Goal: Task Accomplishment & Management: Use online tool/utility

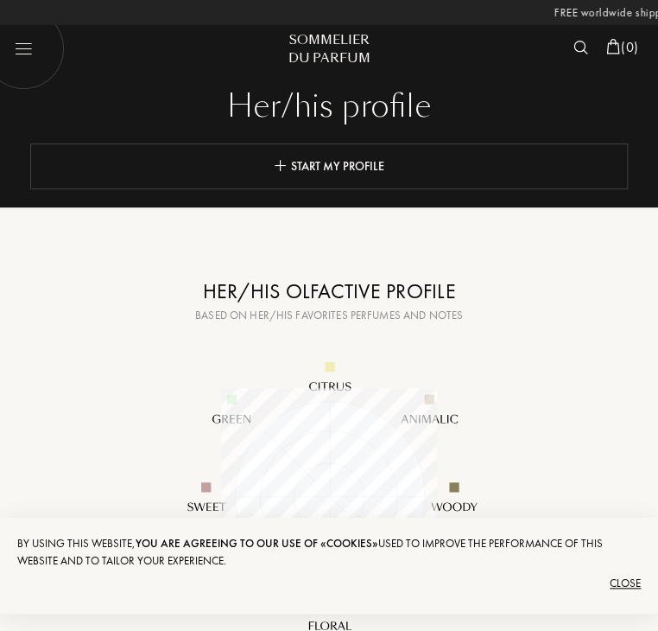
click at [377, 178] on div "Start my profile" at bounding box center [329, 166] width 598 height 46
click at [629, 587] on div "Close" at bounding box center [329, 583] width 624 height 28
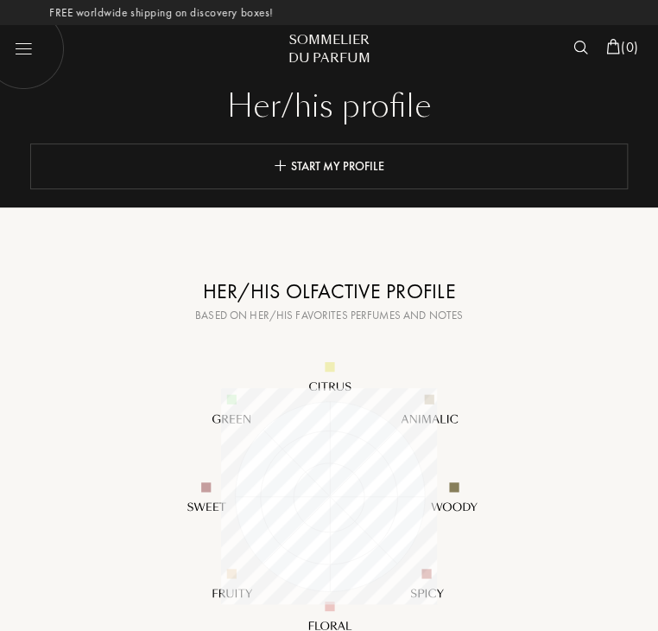
click at [294, 164] on link "Start my profile" at bounding box center [329, 166] width 111 height 16
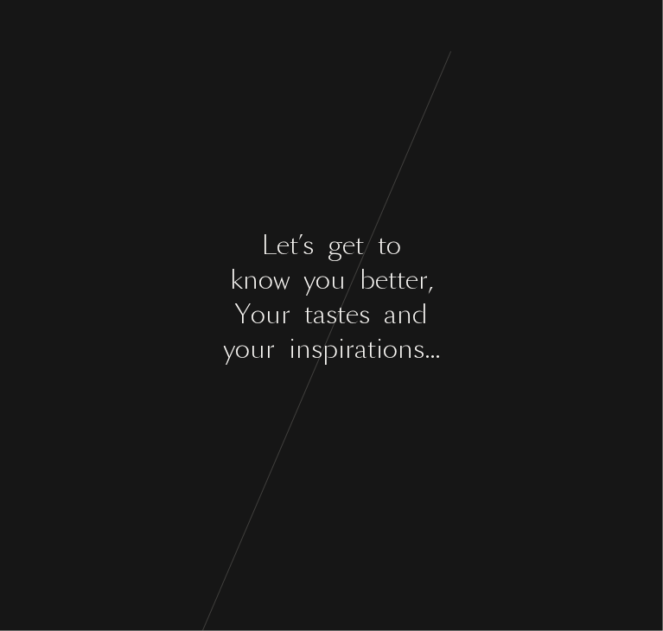
click at [483, 251] on div "L e t ’ s g e t t o" at bounding box center [331, 246] width 663 height 39
click at [346, 268] on div at bounding box center [353, 281] width 14 height 39
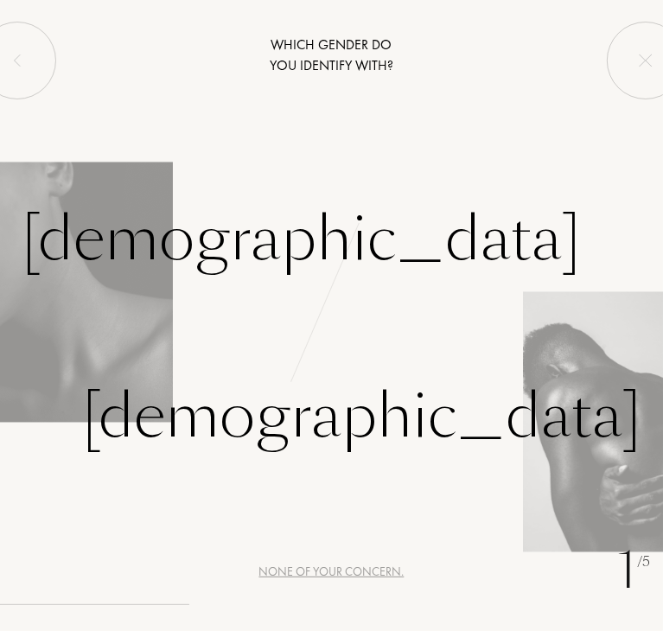
click at [568, 343] on div "Male" at bounding box center [331, 372] width 663 height 177
click at [570, 405] on div "Male" at bounding box center [361, 416] width 559 height 91
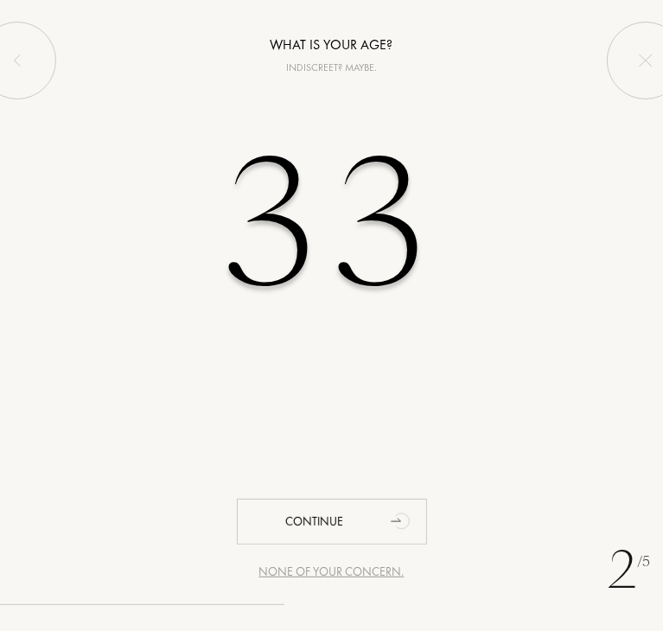
type input "3"
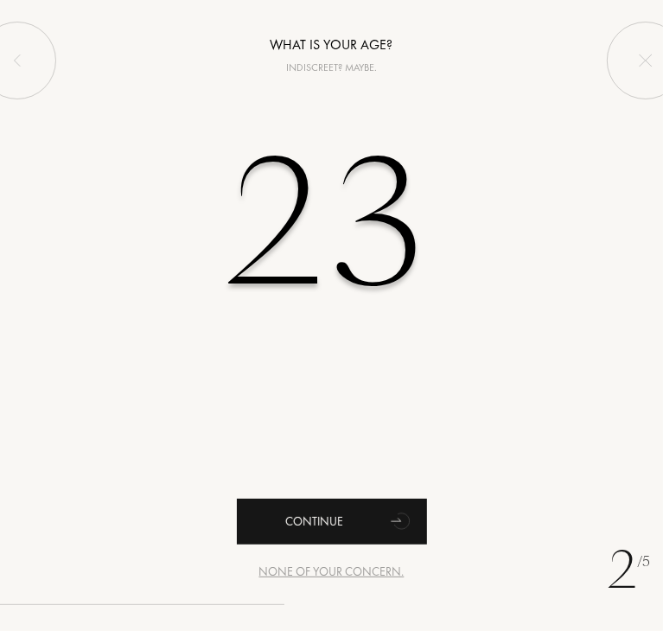
type input "23"
click at [412, 498] on div "Continue" at bounding box center [332, 521] width 190 height 46
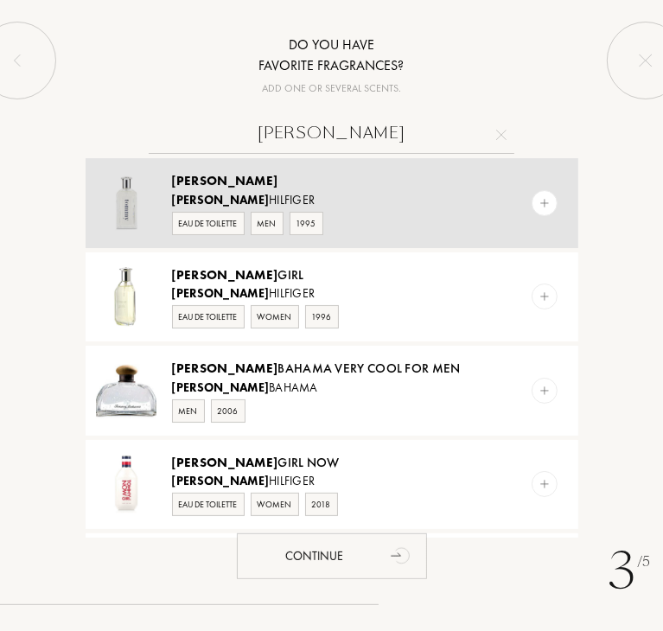
type input "tommy"
click at [241, 187] on div "Tommy" at bounding box center [326, 181] width 309 height 20
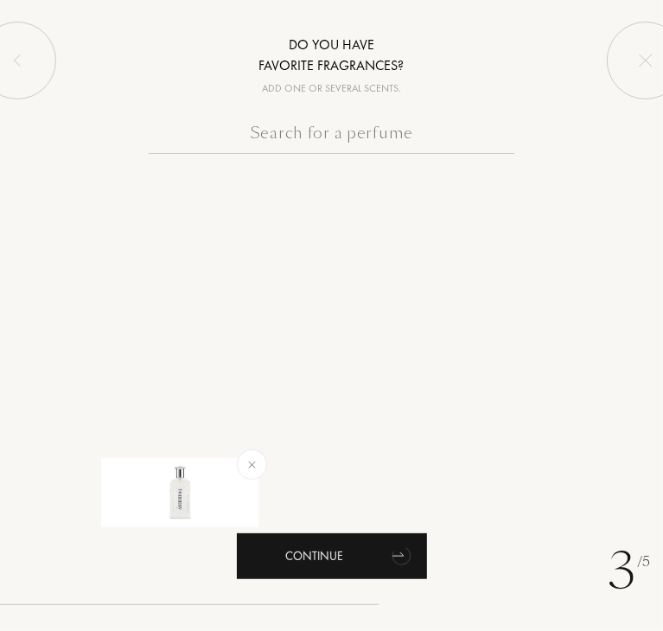
click at [356, 549] on div "Continue" at bounding box center [332, 556] width 190 height 46
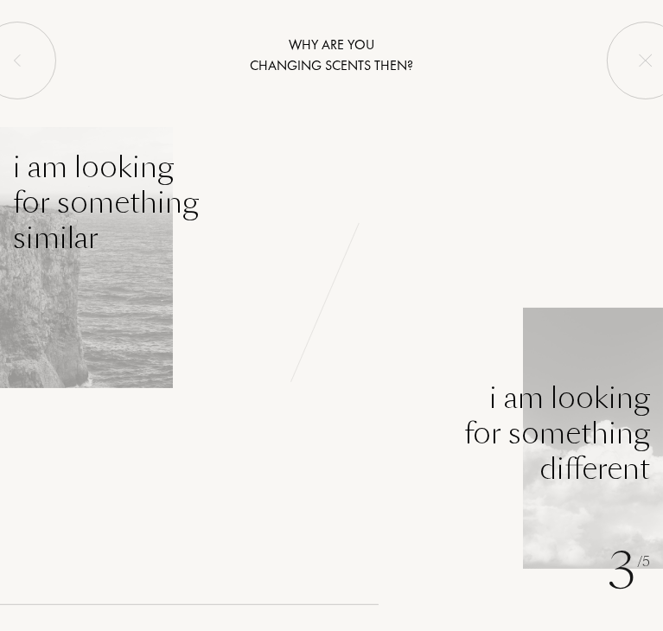
click at [616, 454] on div "I am looking for something different" at bounding box center [557, 433] width 186 height 105
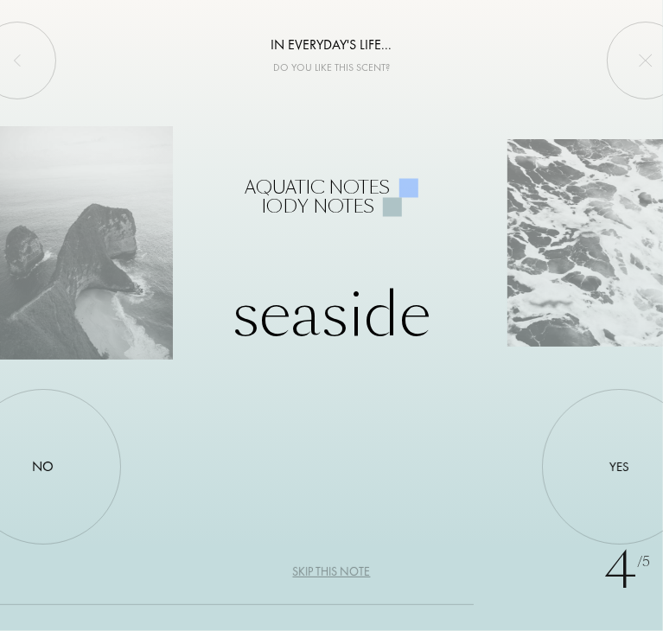
click at [601, 454] on div "Yes" at bounding box center [619, 466] width 155 height 155
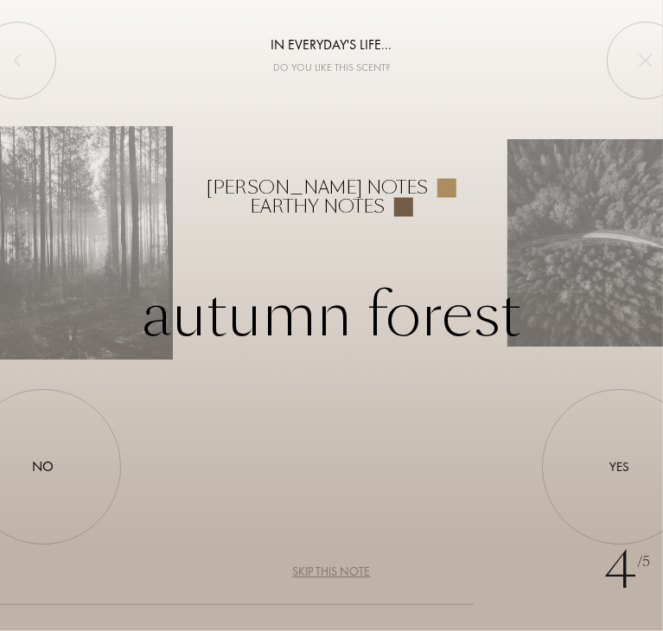
click at [615, 455] on div "Yes" at bounding box center [619, 466] width 155 height 155
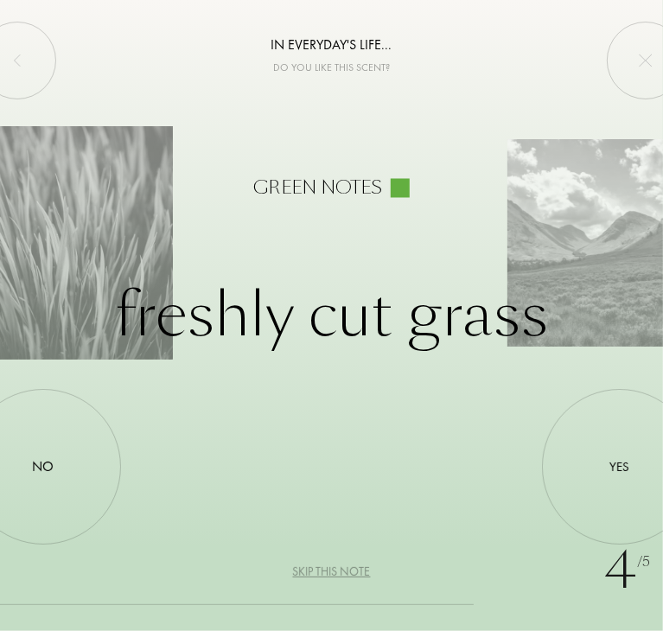
click at [573, 441] on div "Yes" at bounding box center [619, 466] width 155 height 155
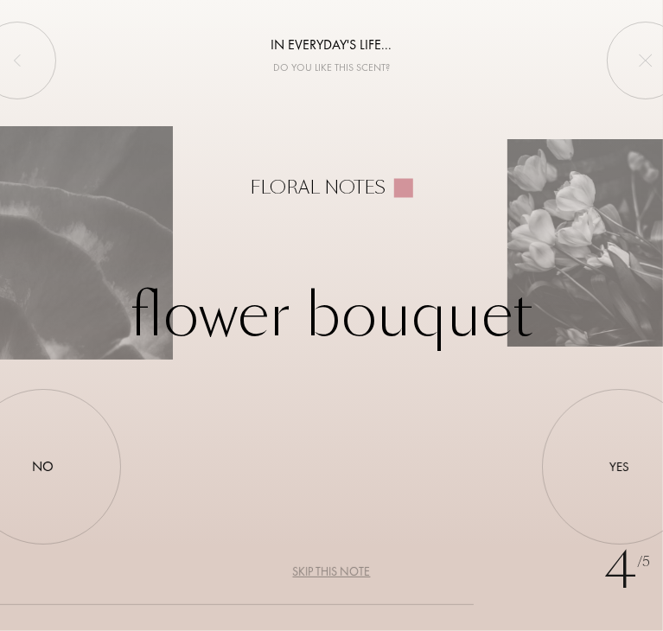
click at [21, 443] on div "No" at bounding box center [42, 466] width 155 height 155
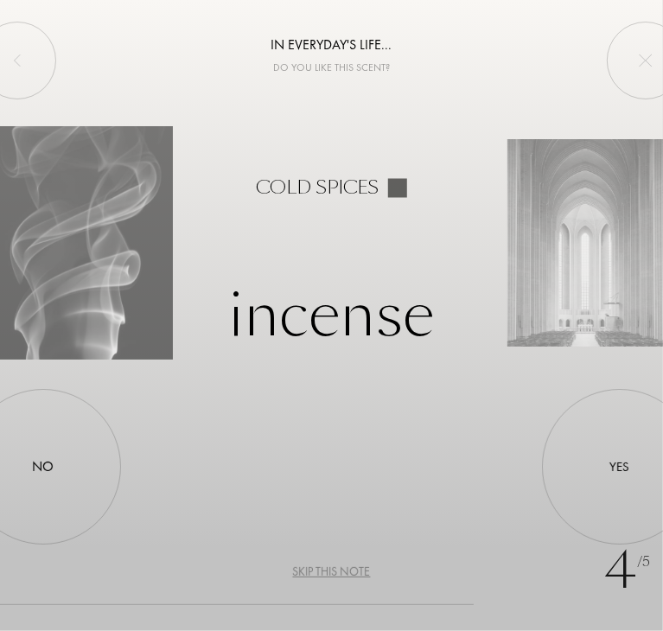
click at [609, 442] on div "Yes" at bounding box center [619, 466] width 155 height 155
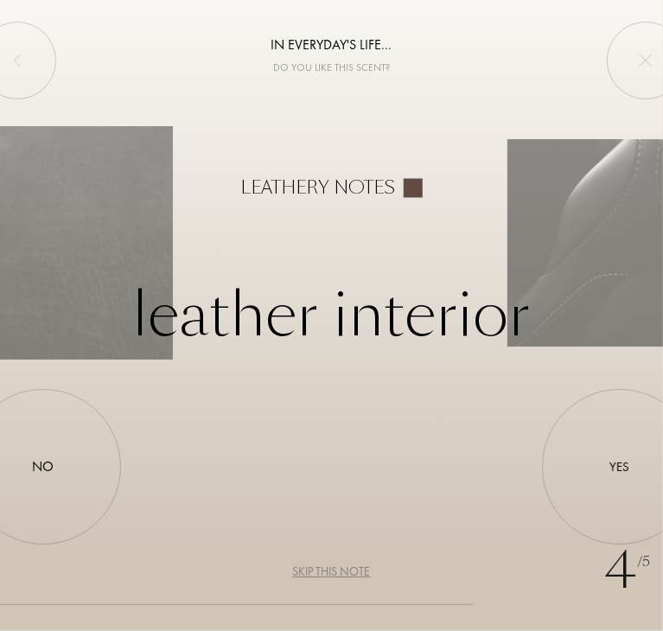
click at [631, 464] on div "Yes" at bounding box center [619, 466] width 155 height 155
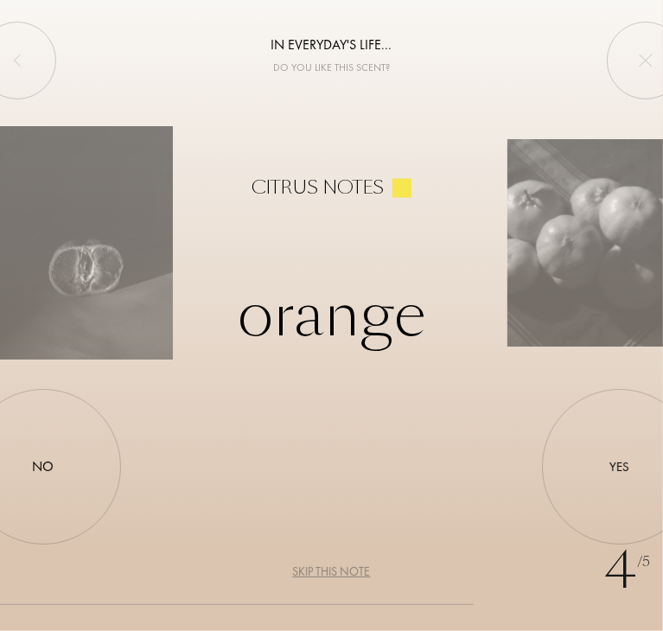
click at [596, 469] on div "Yes" at bounding box center [619, 466] width 155 height 155
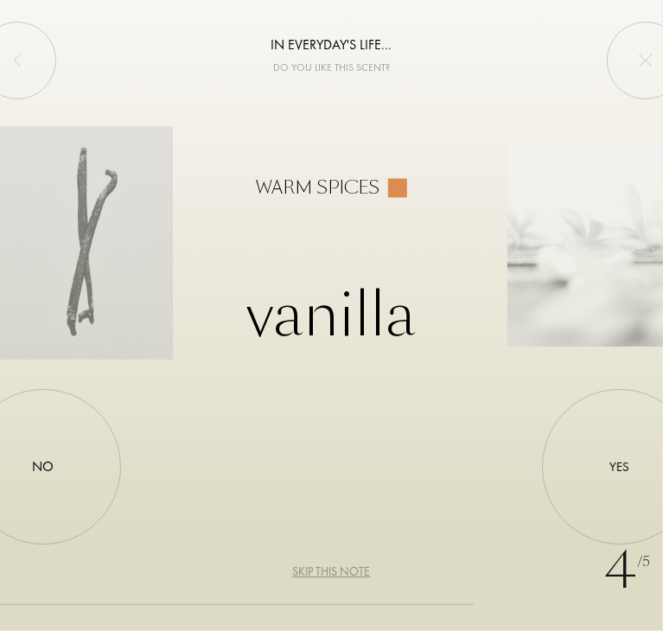
click at [83, 464] on div "No" at bounding box center [42, 466] width 155 height 155
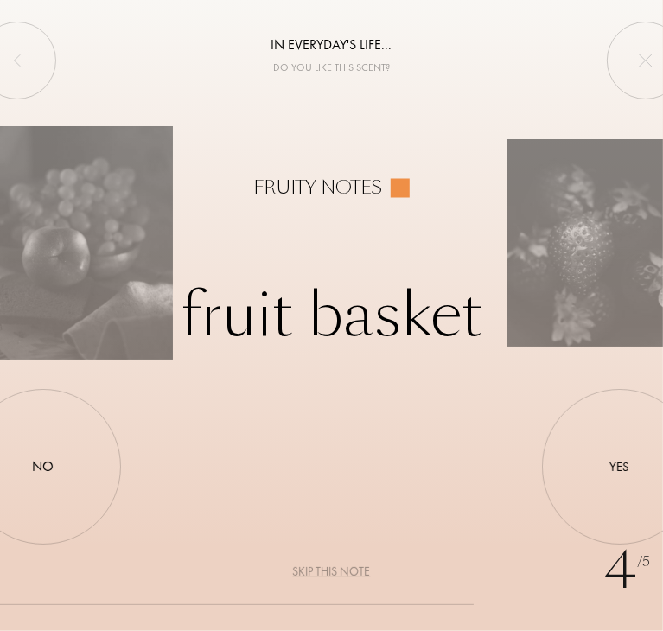
click at [86, 441] on div "No" at bounding box center [42, 466] width 155 height 155
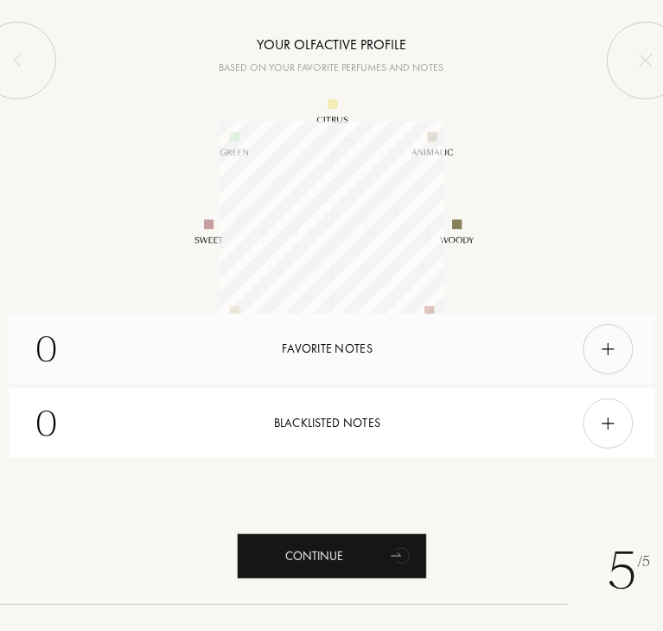
scroll to position [225, 225]
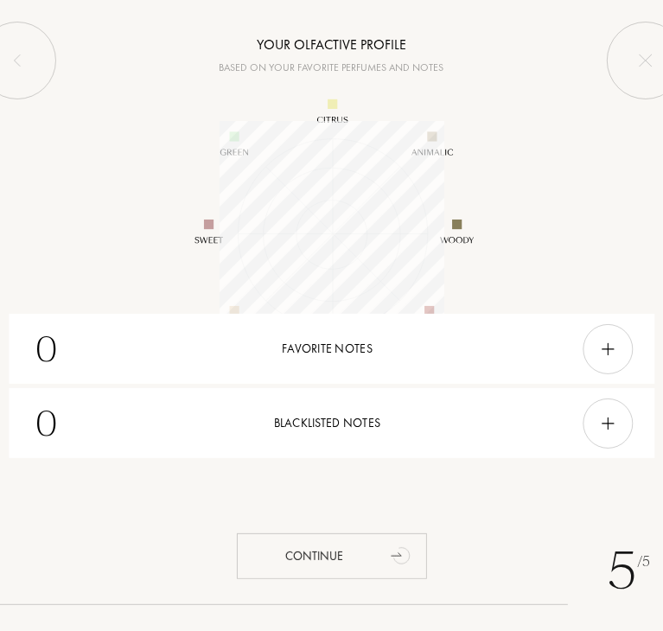
click at [350, 543] on div "Continue" at bounding box center [332, 556] width 190 height 46
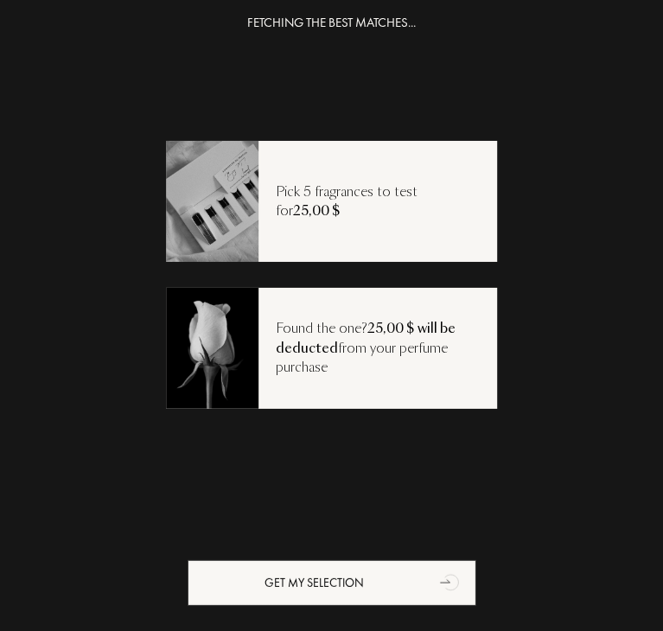
scroll to position [35, 0]
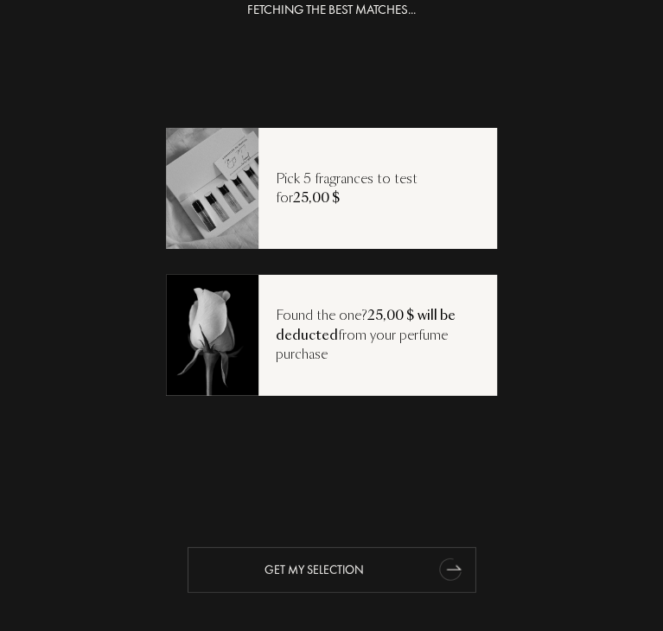
click at [434, 562] on icon "animation" at bounding box center [451, 568] width 35 height 35
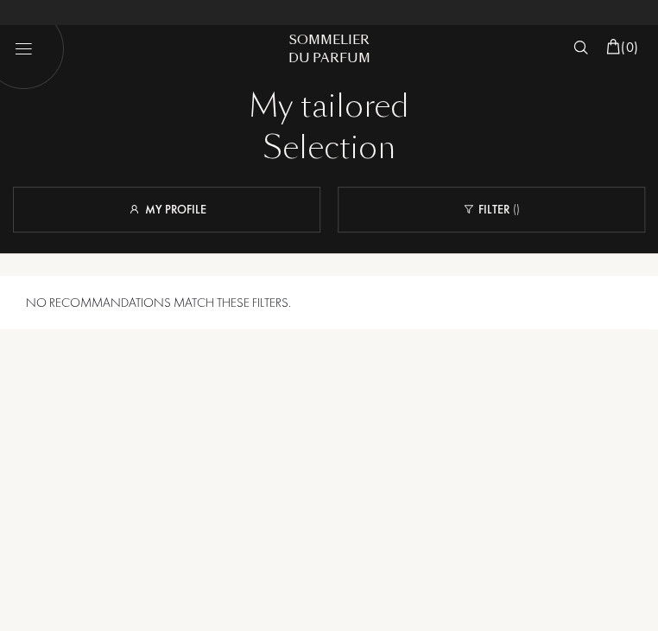
click at [225, 218] on div "My profile" at bounding box center [167, 210] width 308 height 46
click at [162, 212] on link "My profile" at bounding box center [167, 209] width 79 height 16
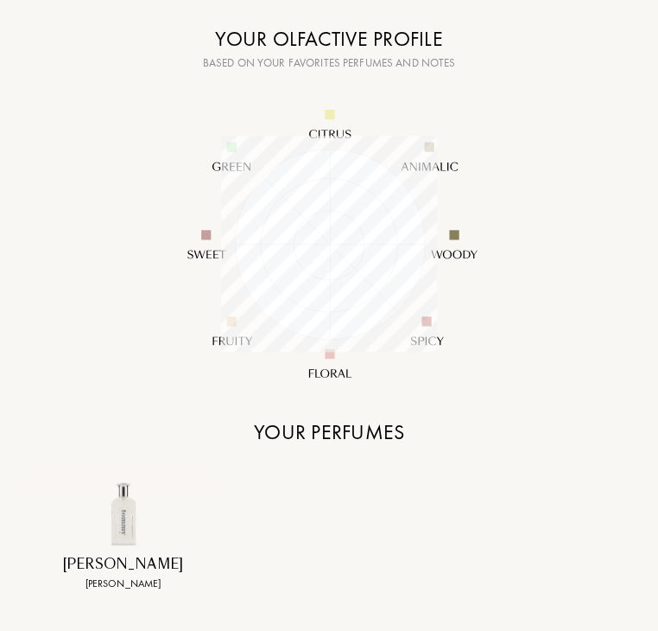
scroll to position [259, 0]
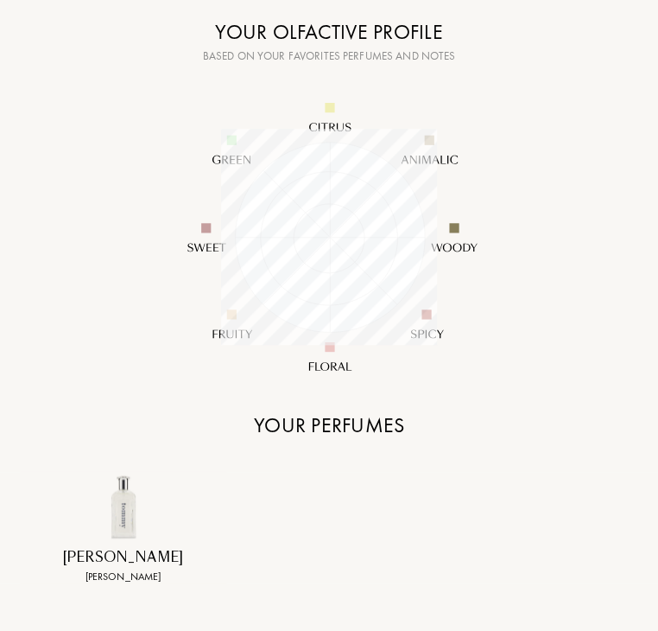
click at [123, 485] on img at bounding box center [123, 507] width 72 height 72
click at [316, 420] on div "Your perfumes" at bounding box center [329, 424] width 593 height 31
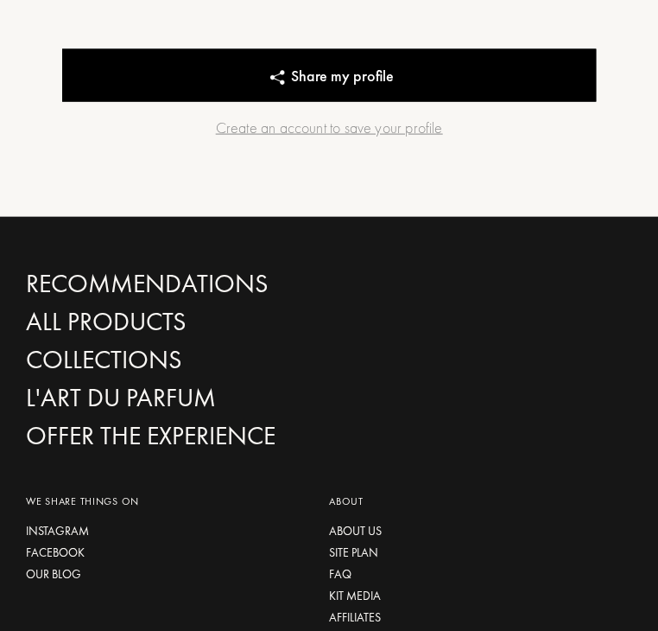
scroll to position [1338, 0]
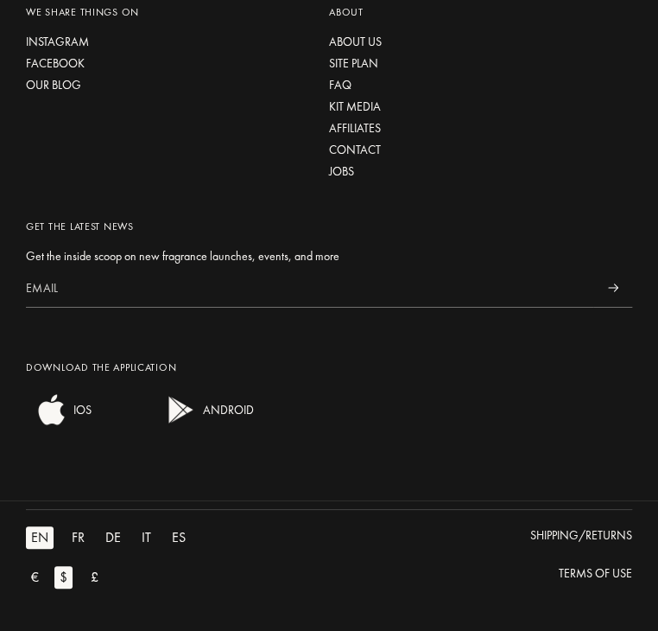
select select "US"
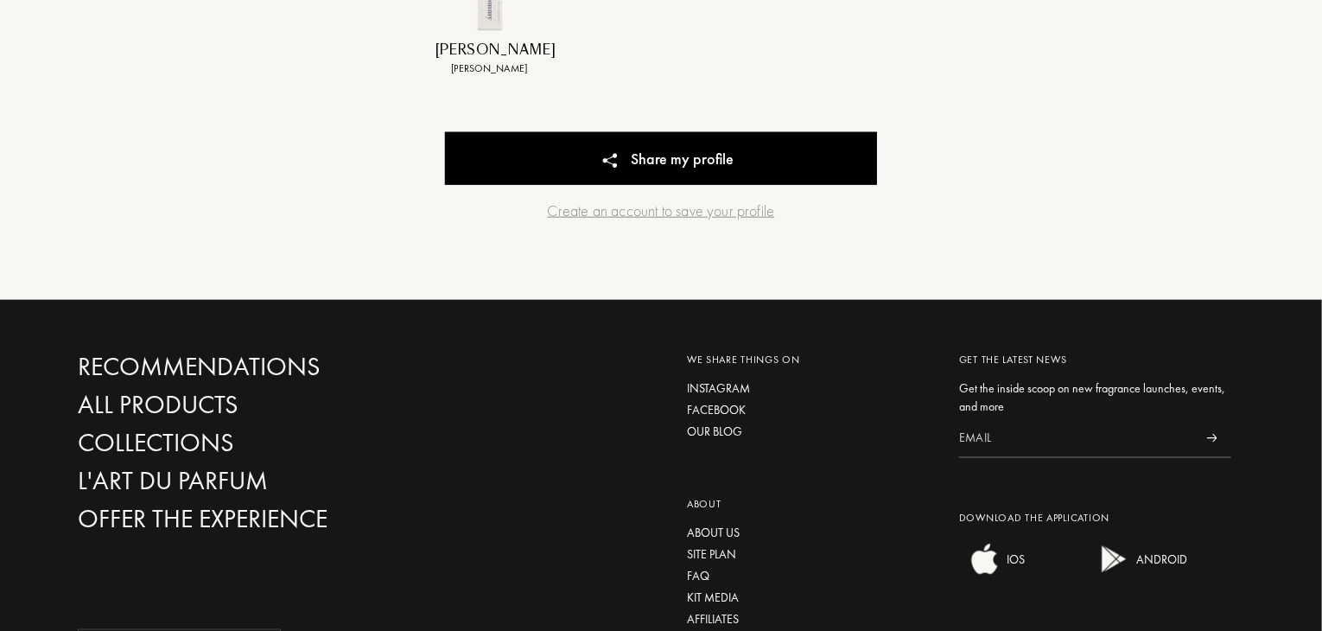
scroll to position [864, 0]
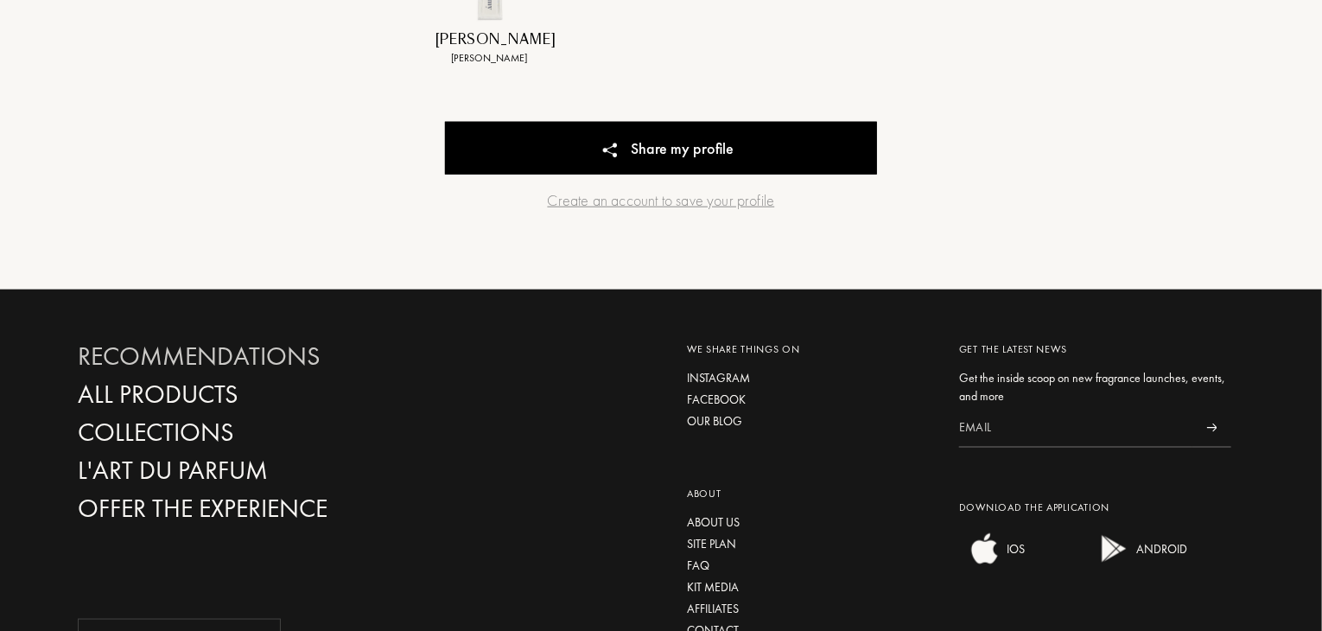
click at [263, 352] on div "Recommendations" at bounding box center [263, 356] width 371 height 30
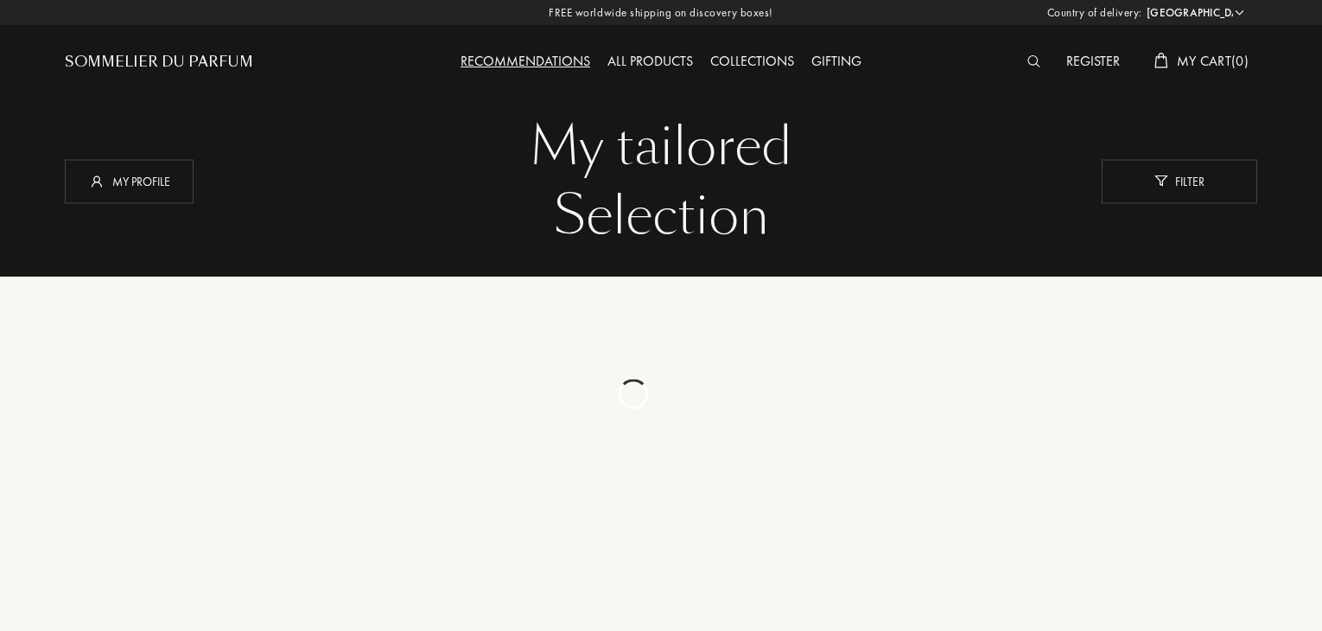
select select "US"
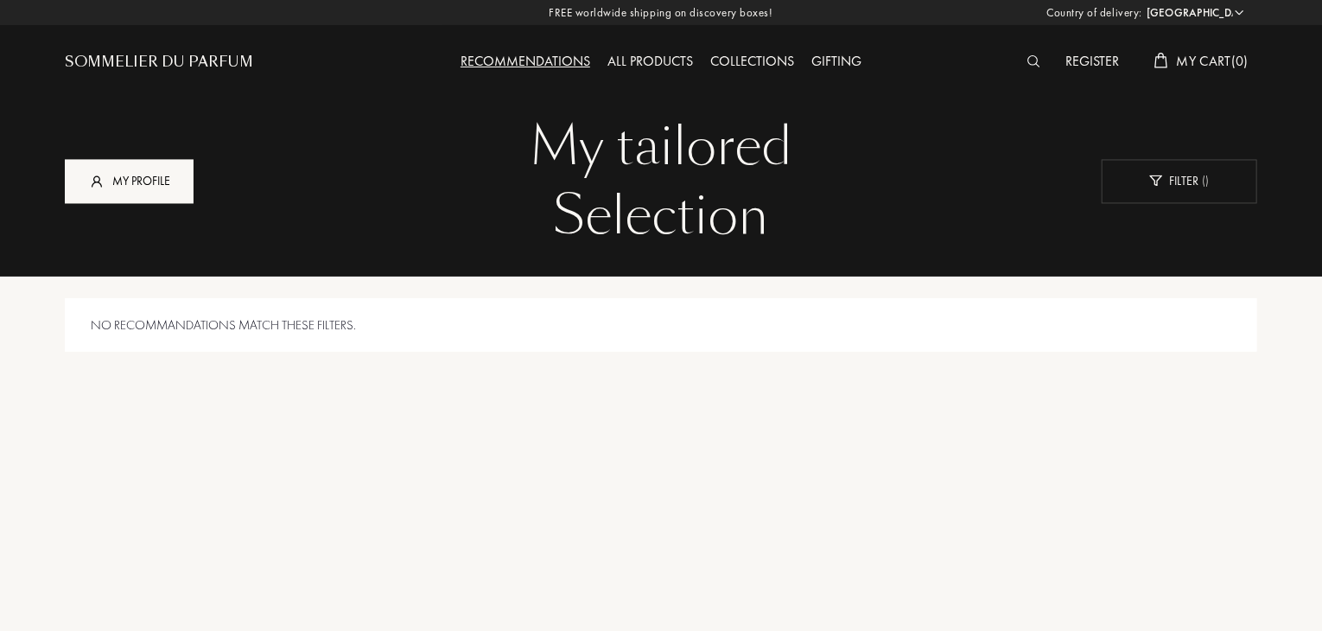
click at [141, 193] on div "My profile" at bounding box center [129, 181] width 129 height 44
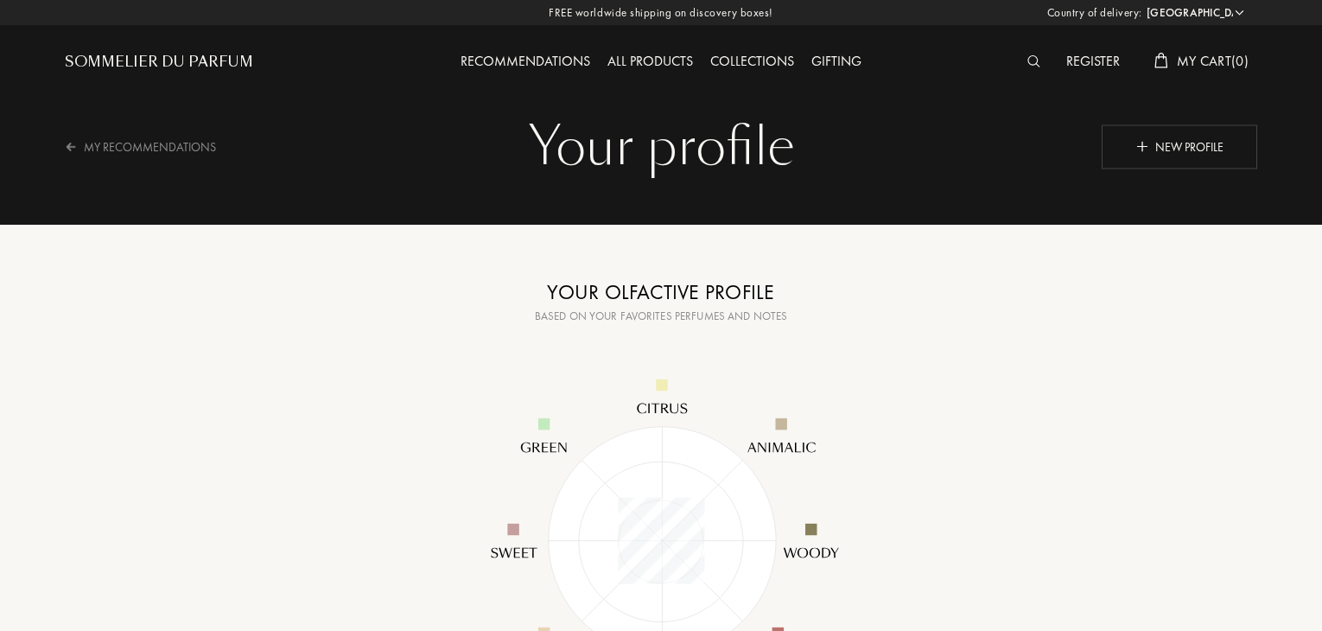
select select "US"
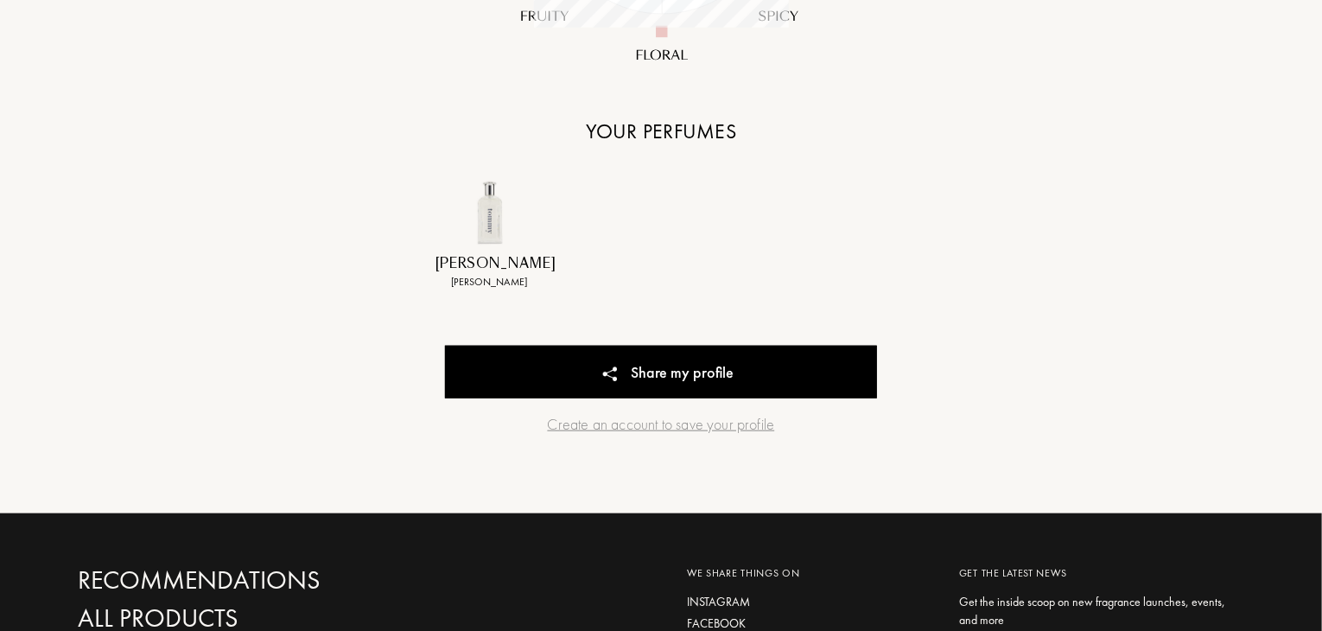
scroll to position [622, 0]
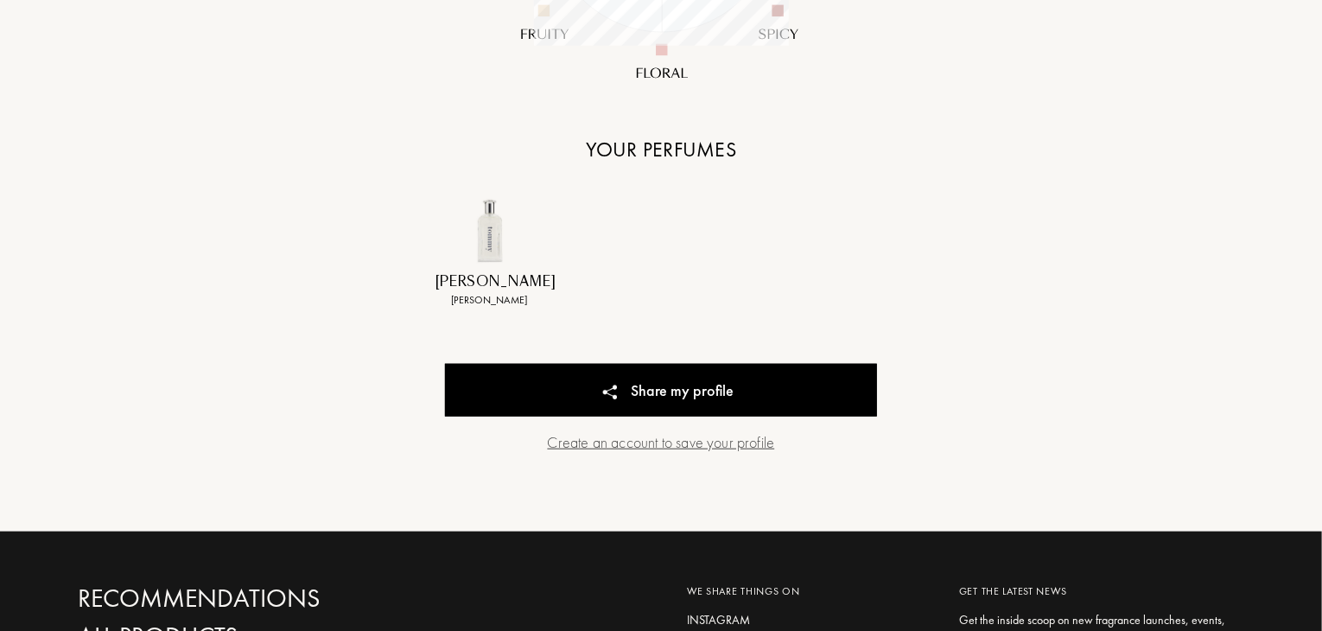
click at [599, 441] on div "Create an account to save your profile" at bounding box center [661, 441] width 432 height 23
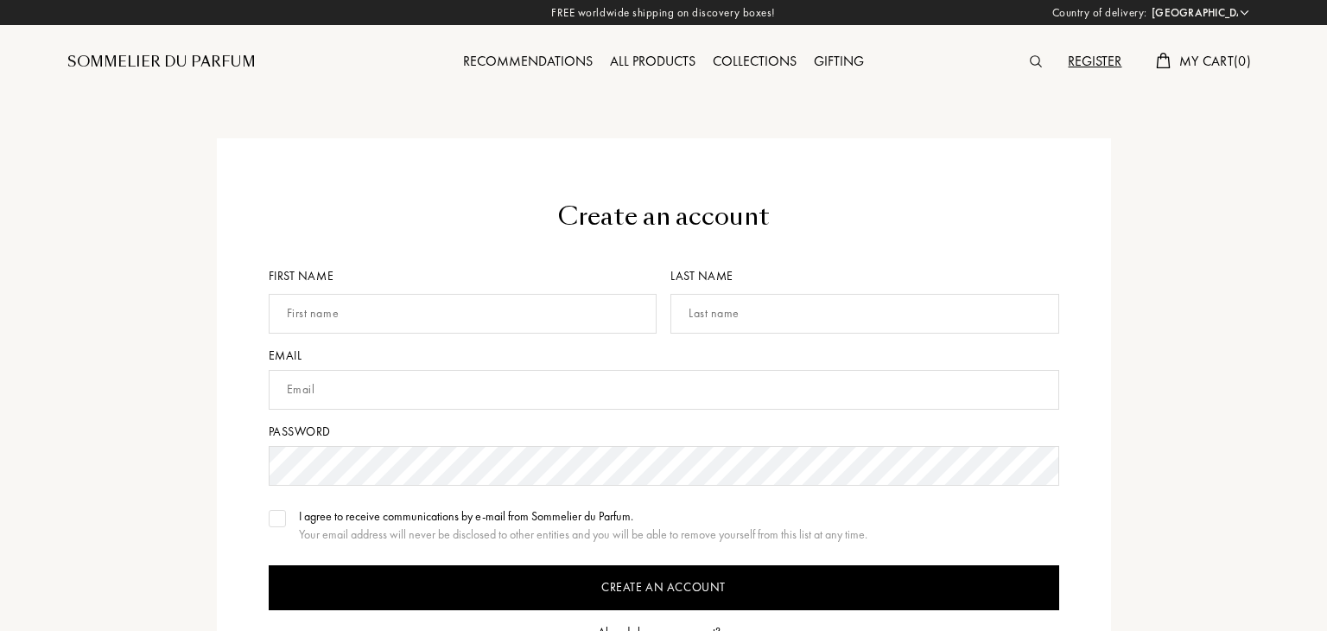
select select "US"
click at [508, 326] on input "text" at bounding box center [460, 314] width 389 height 40
type input "Kaden"
type input "[PERSON_NAME]"
type input "[EMAIL_ADDRESS][DOMAIN_NAME]"
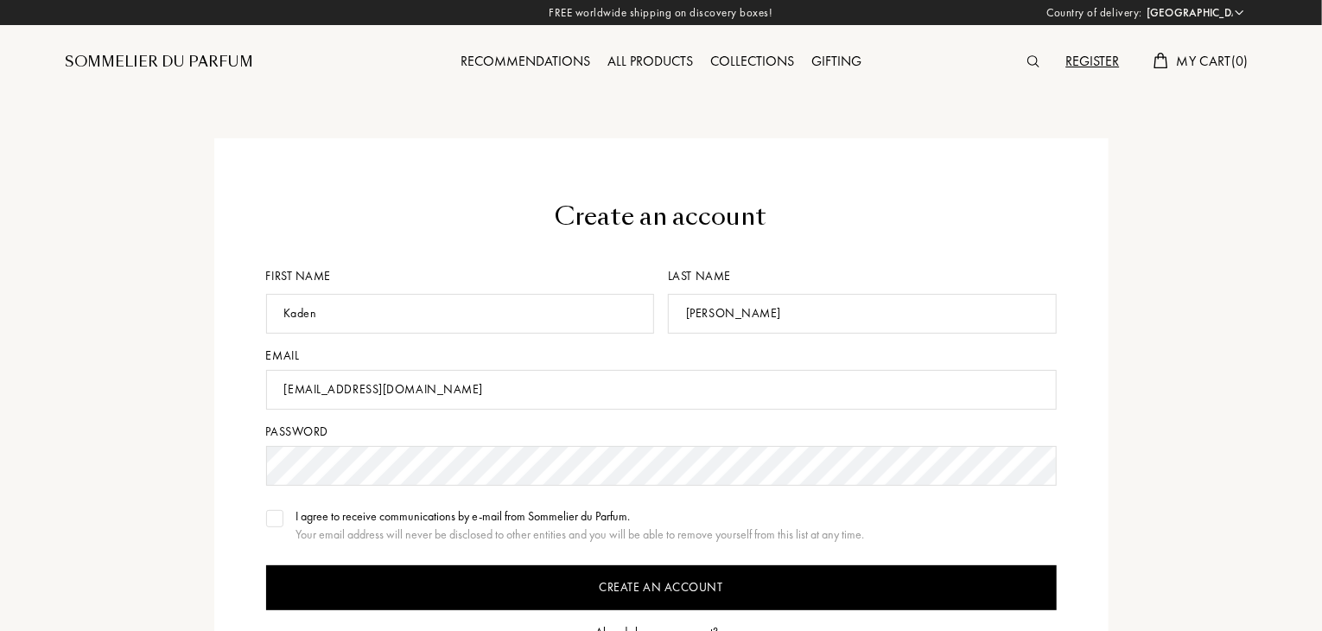
click at [474, 419] on form "Create an account First name Kaden Last name Rivard Email kwrivard3@gmail.com P…" at bounding box center [661, 476] width 790 height 555
click at [466, 379] on input "kwrivard3@gmail.com" at bounding box center [661, 390] width 790 height 40
click at [417, 574] on input "Create an account" at bounding box center [661, 587] width 790 height 45
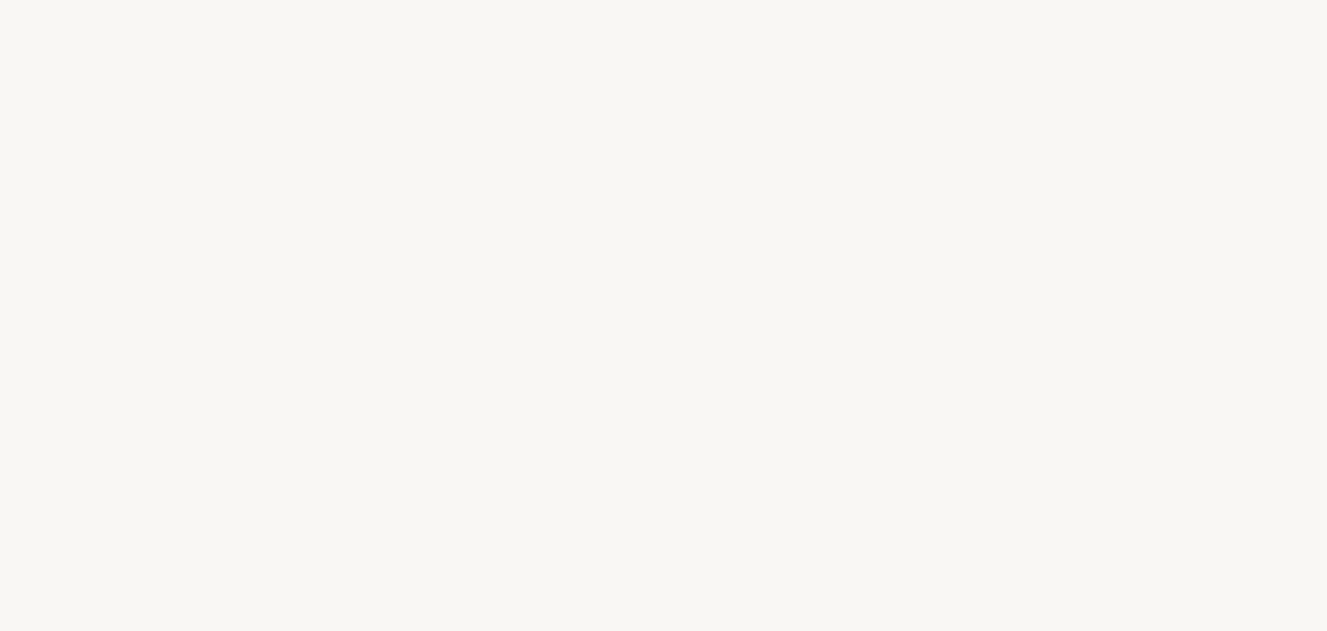
select select "US"
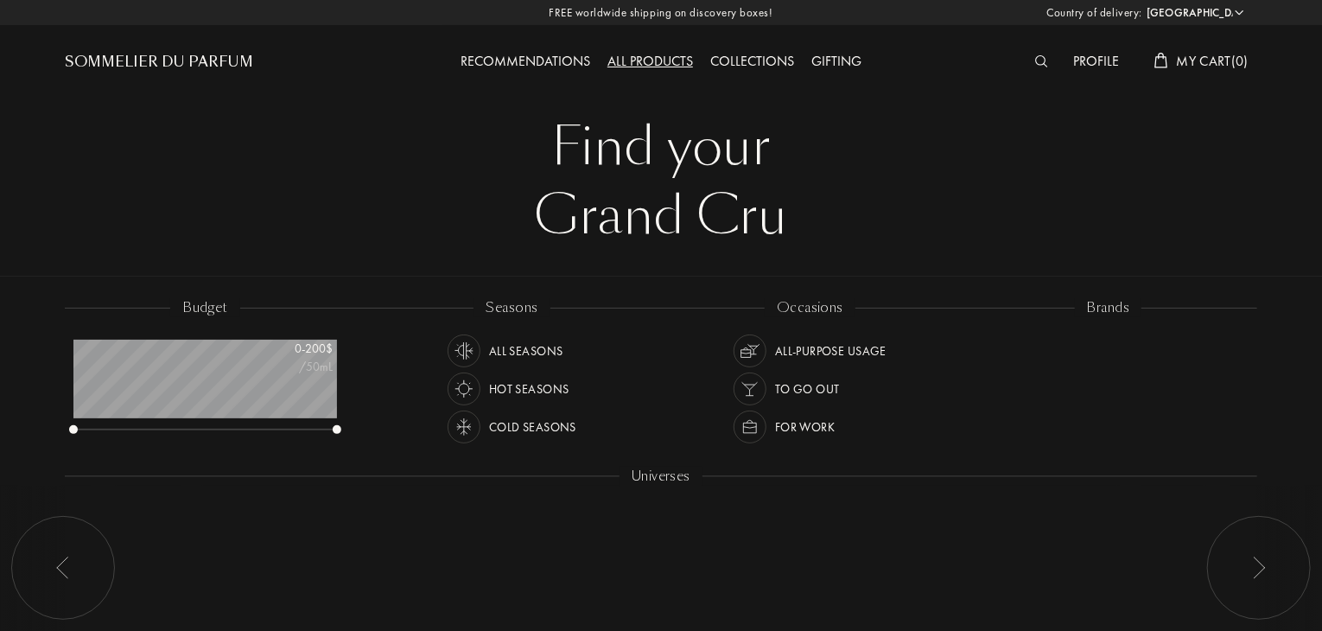
scroll to position [86, 263]
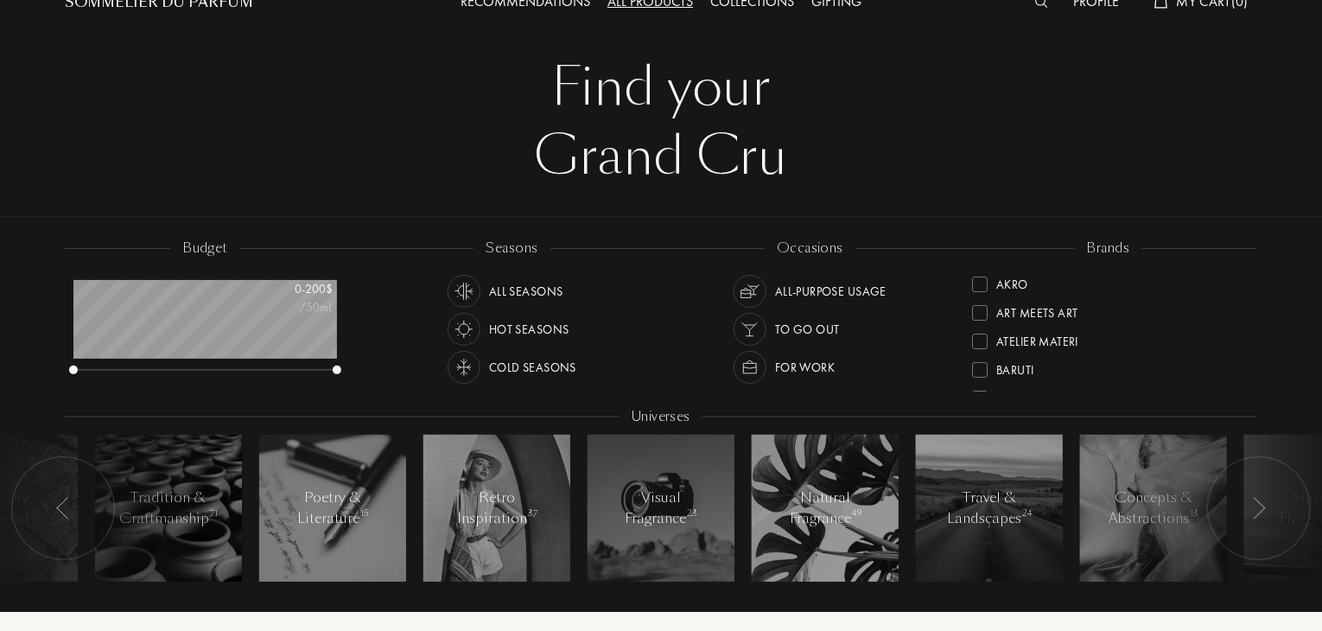
scroll to position [86, 0]
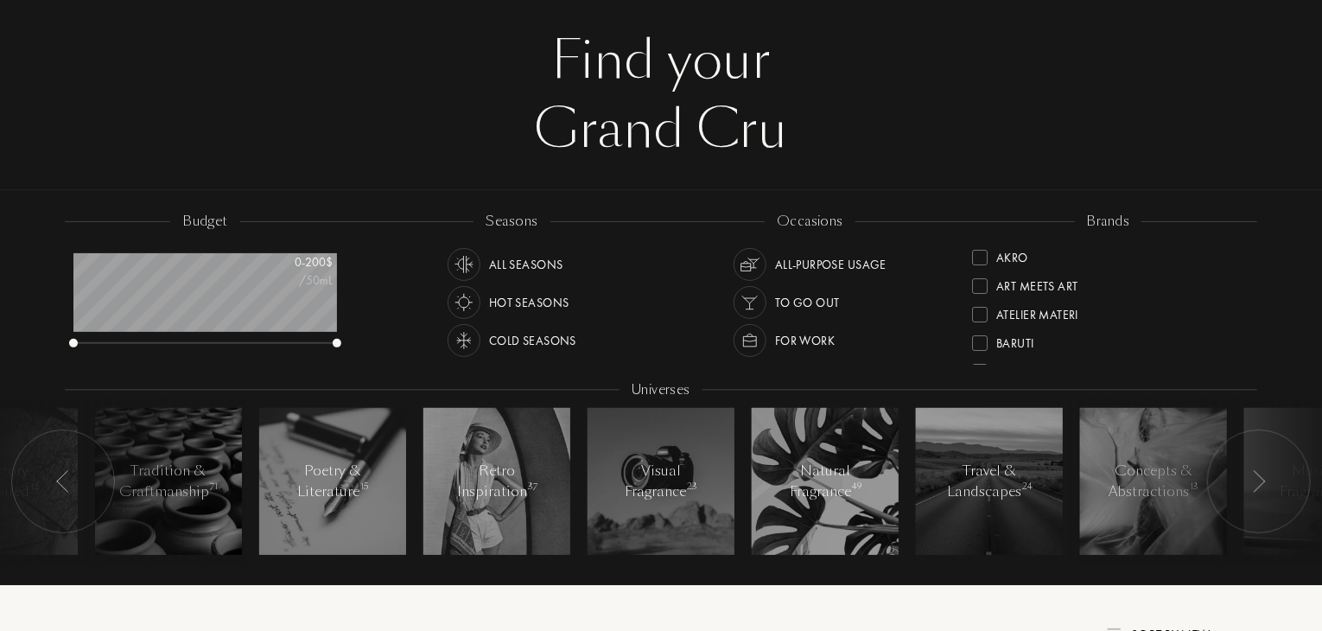
click at [466, 344] on img at bounding box center [464, 340] width 24 height 24
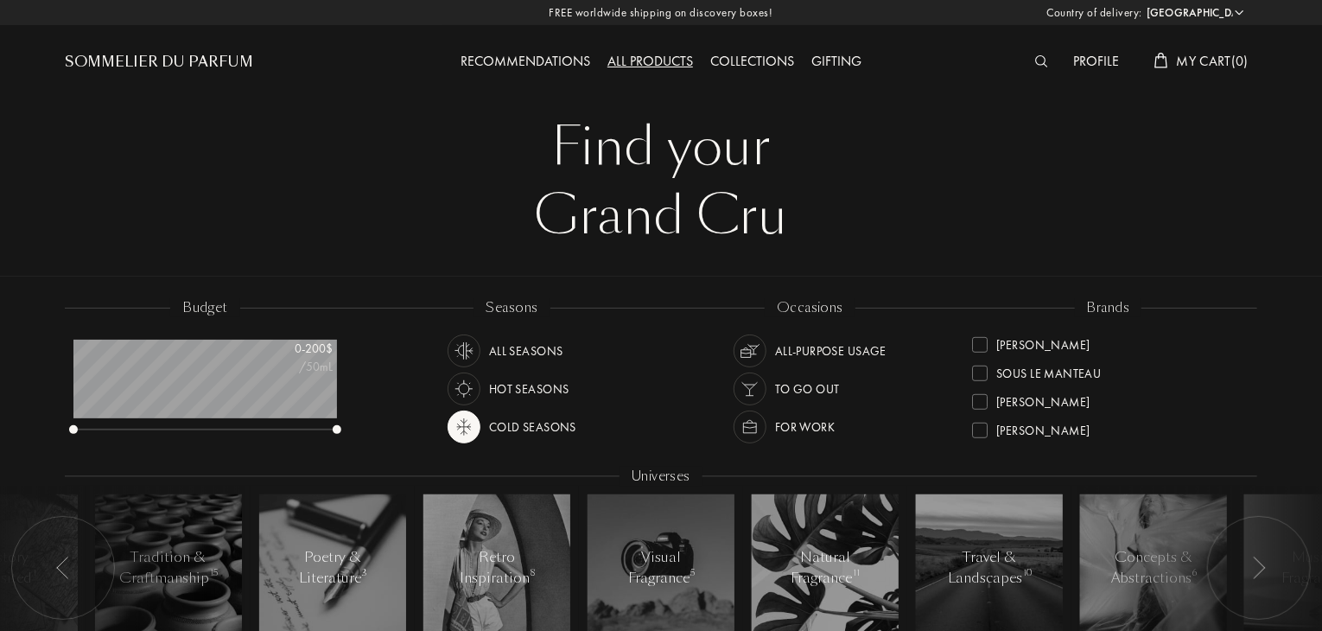
click at [466, 56] on div "Recommendations" at bounding box center [525, 62] width 147 height 22
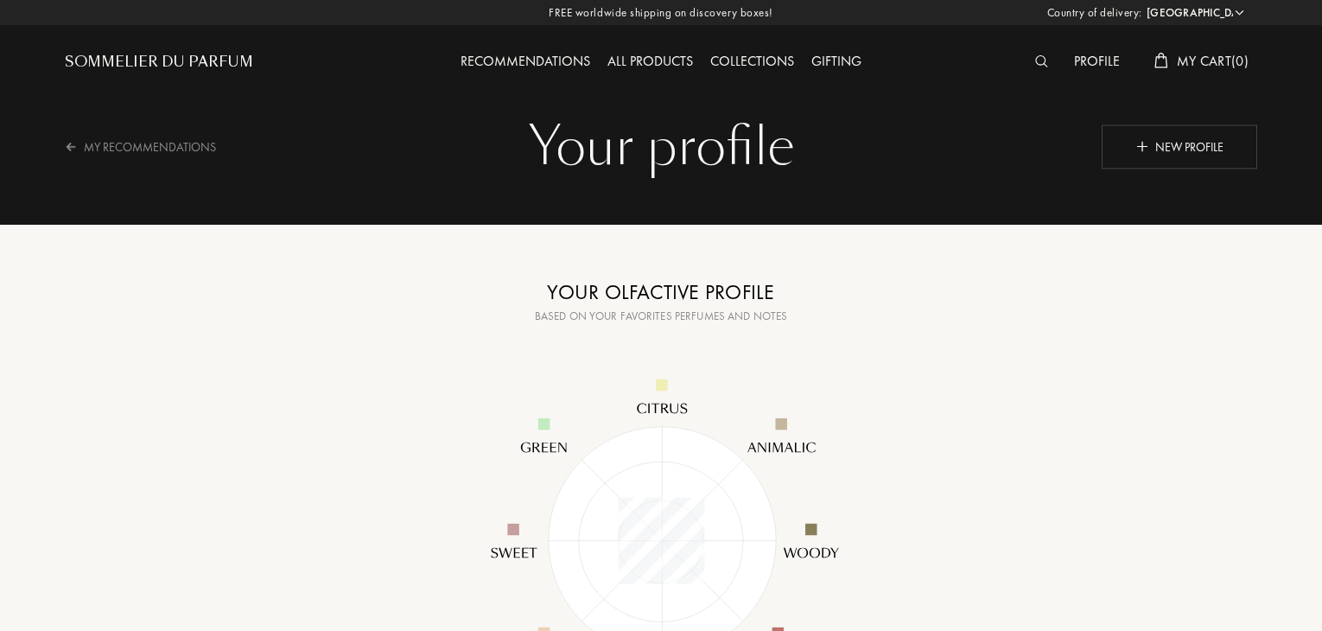
select select "US"
click at [1081, 63] on div "Profile" at bounding box center [1096, 62] width 63 height 22
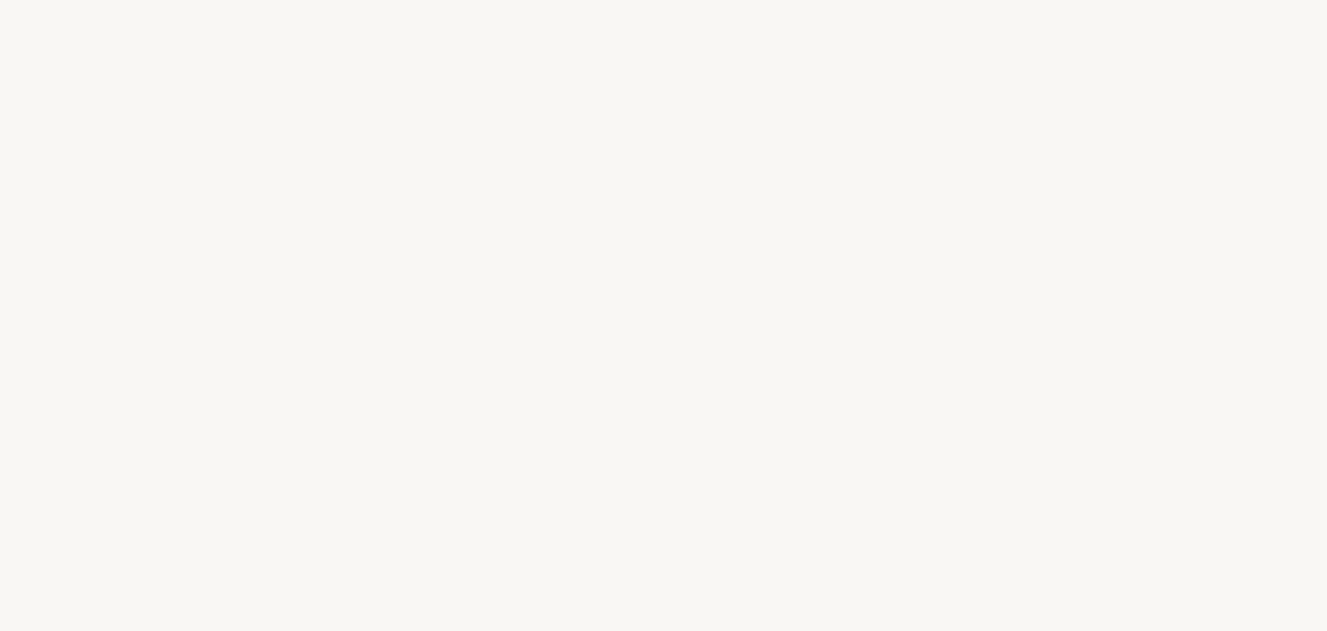
select select "US"
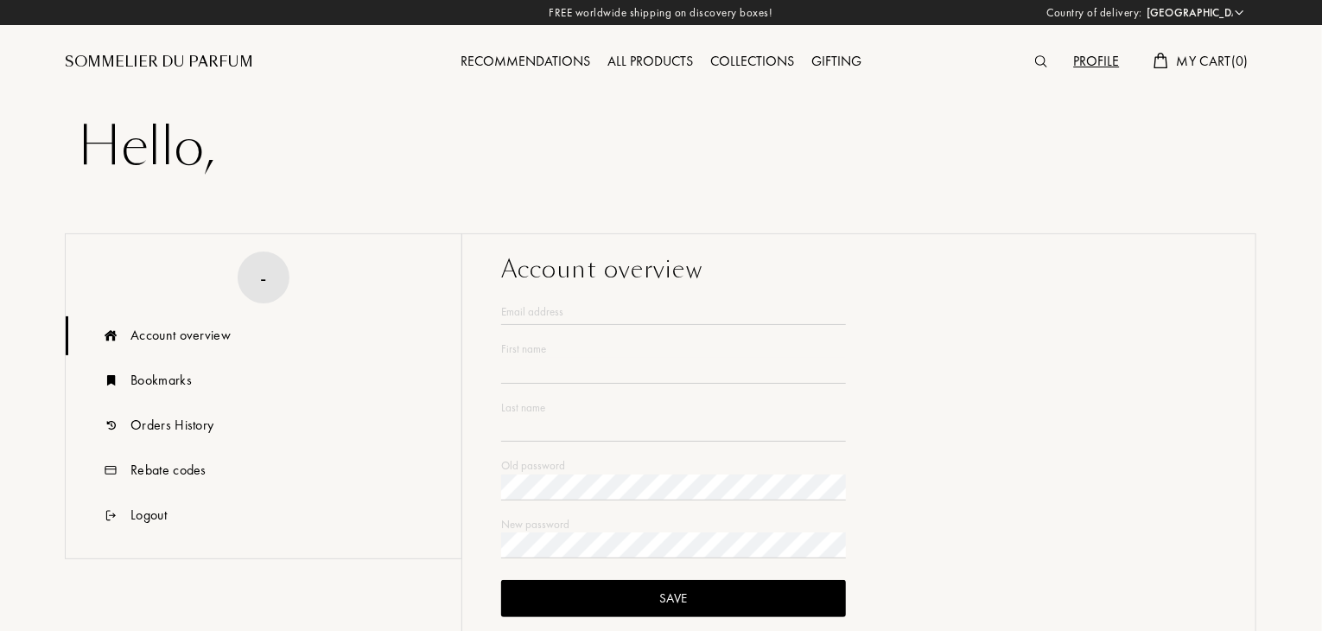
type input "Kaden"
type input "Rivard"
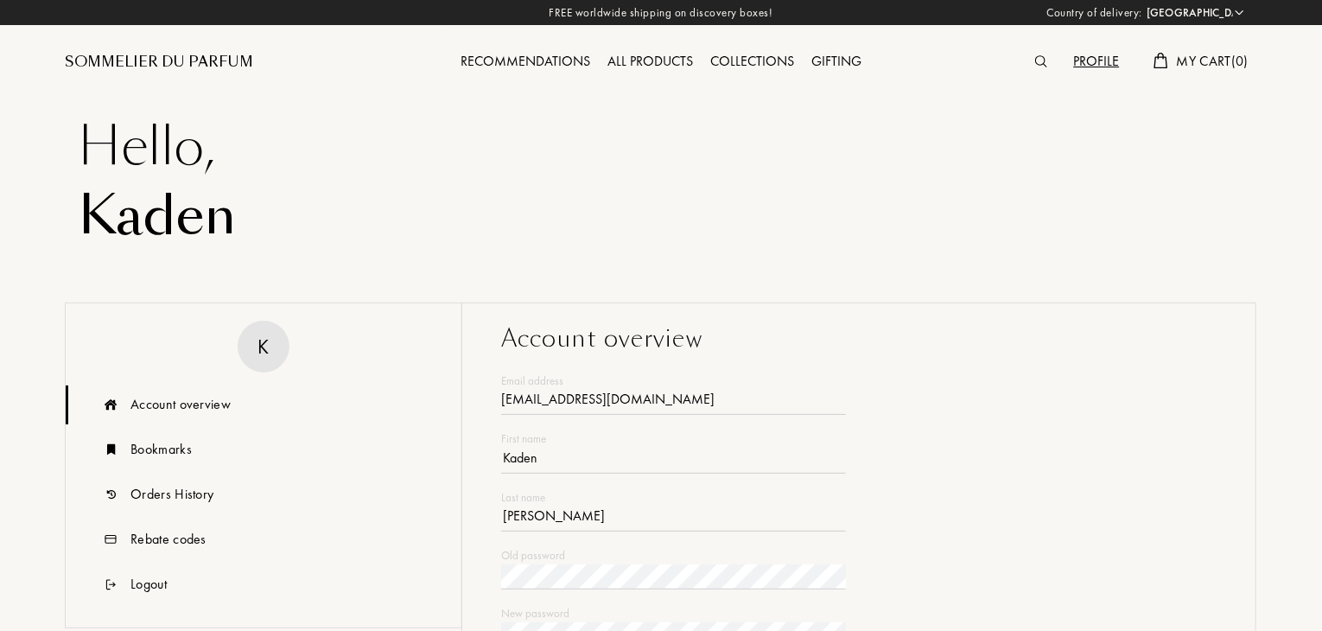
click at [638, 63] on div "All products" at bounding box center [650, 62] width 103 height 22
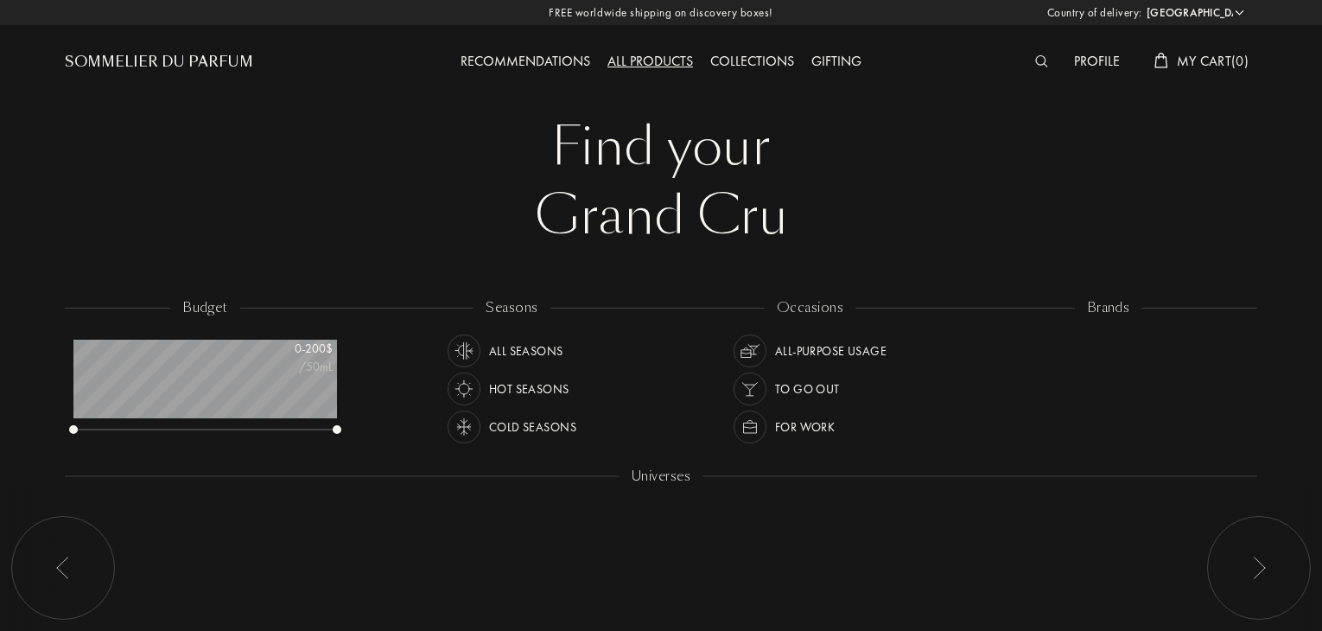
select select "US"
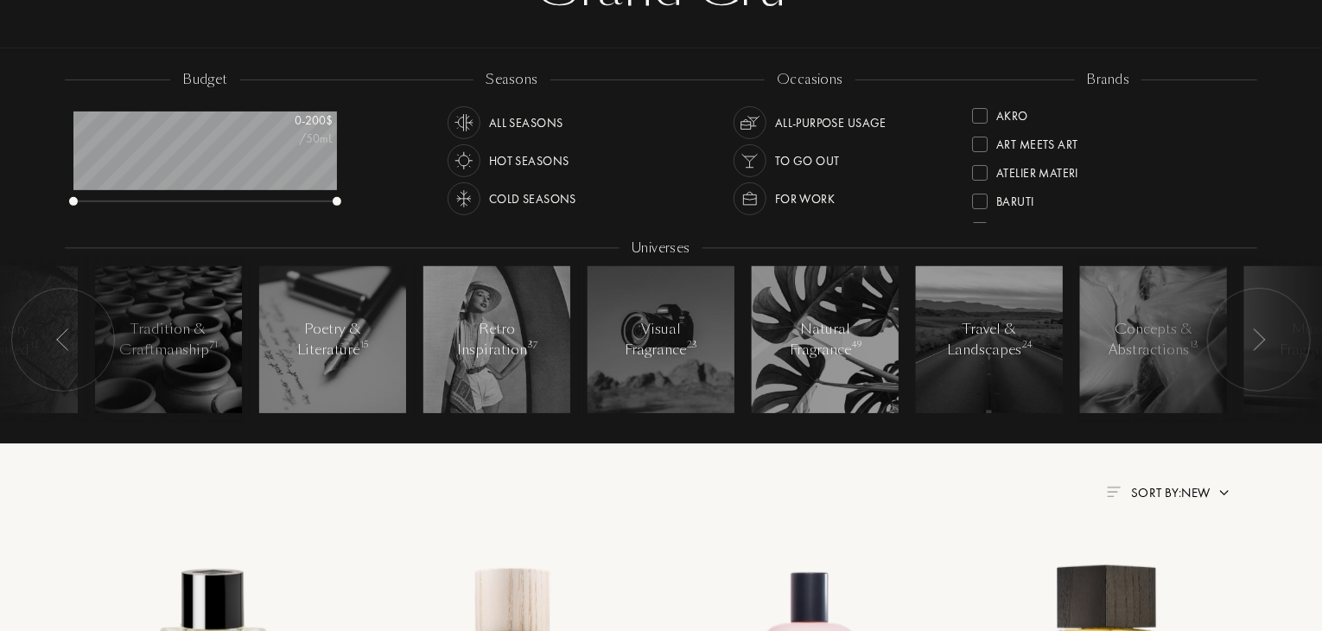
scroll to position [259, 0]
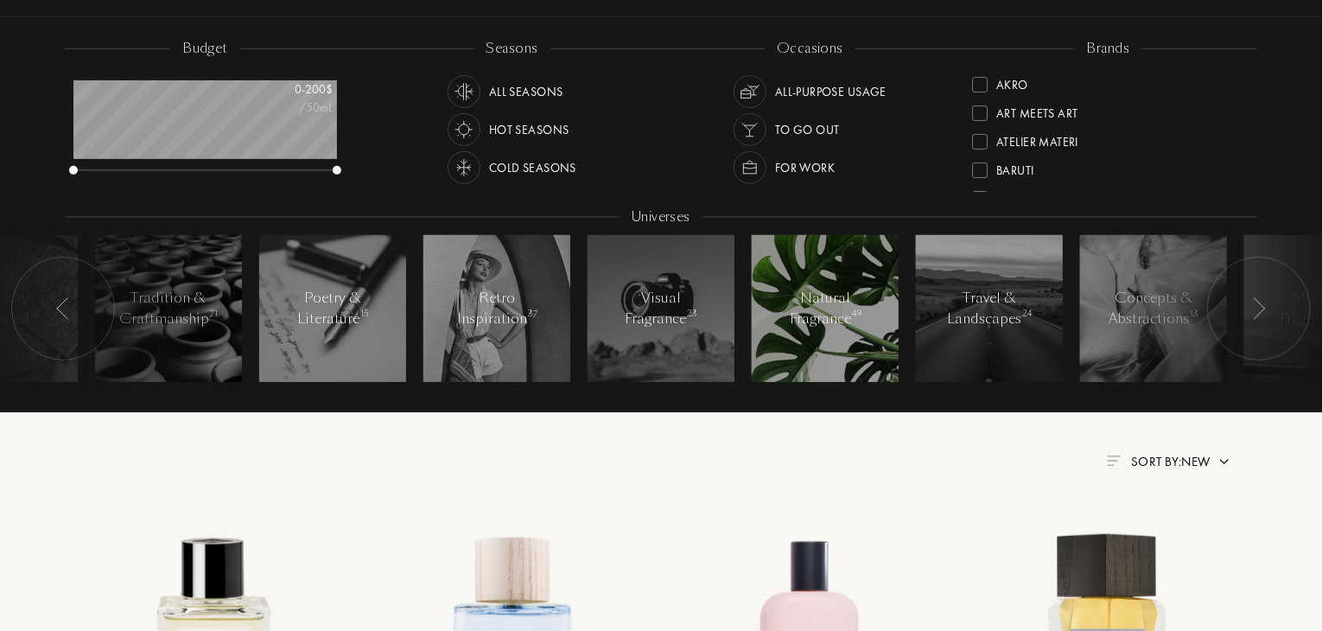
click at [805, 281] on div at bounding box center [825, 308] width 147 height 147
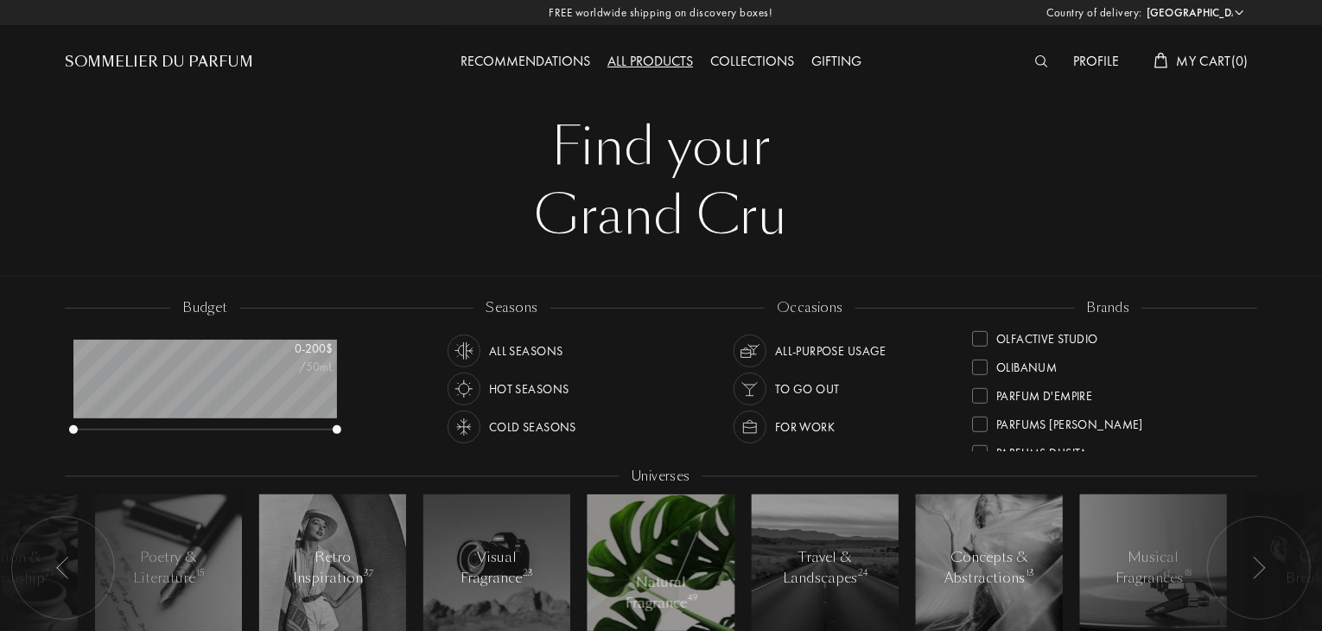
click at [478, 54] on div "Recommendations" at bounding box center [525, 62] width 147 height 22
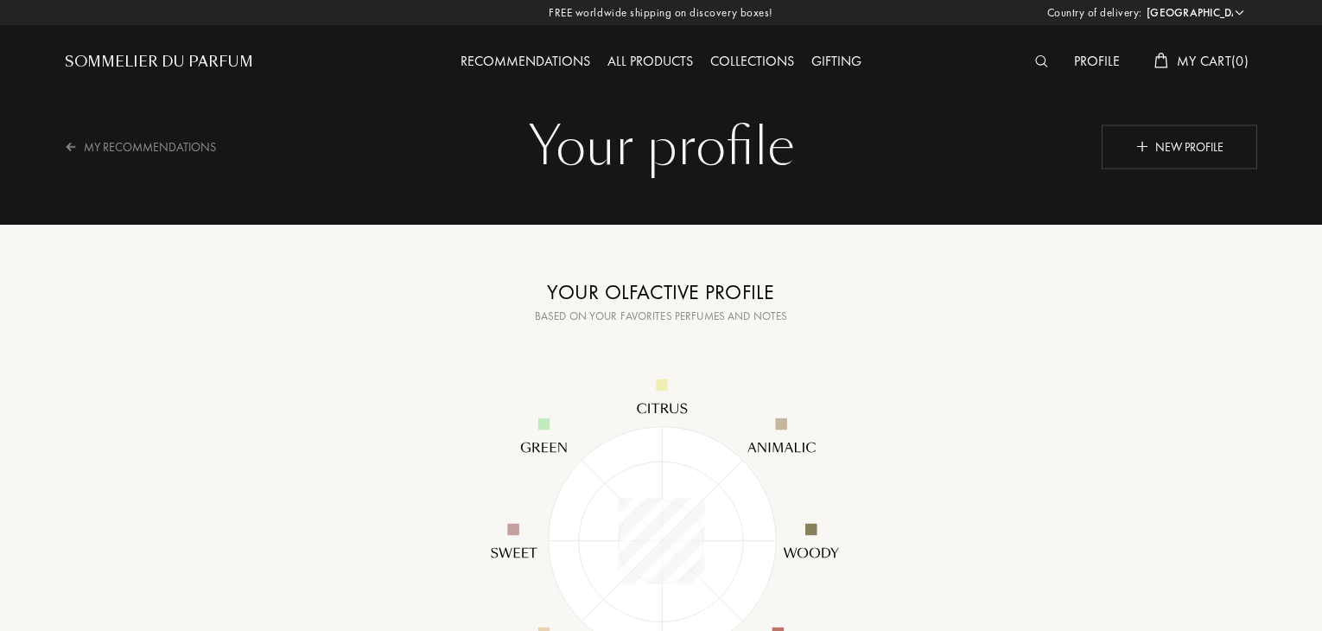
select select "US"
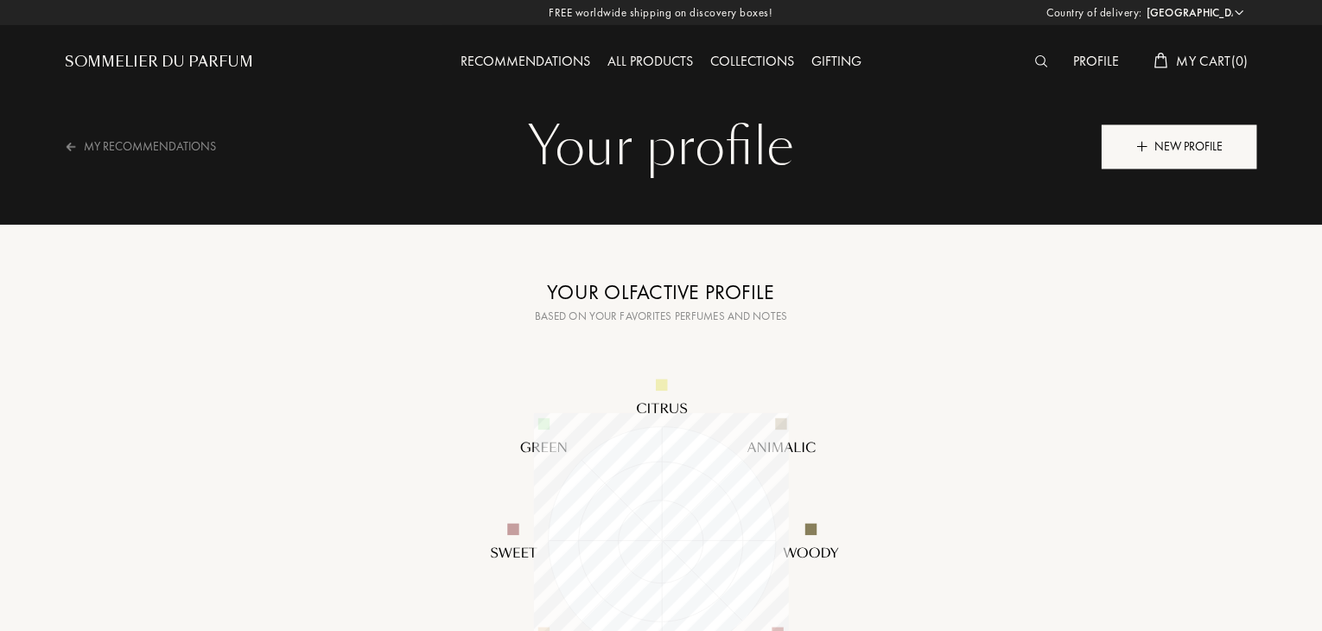
click at [1198, 150] on div "New profile" at bounding box center [1178, 146] width 155 height 44
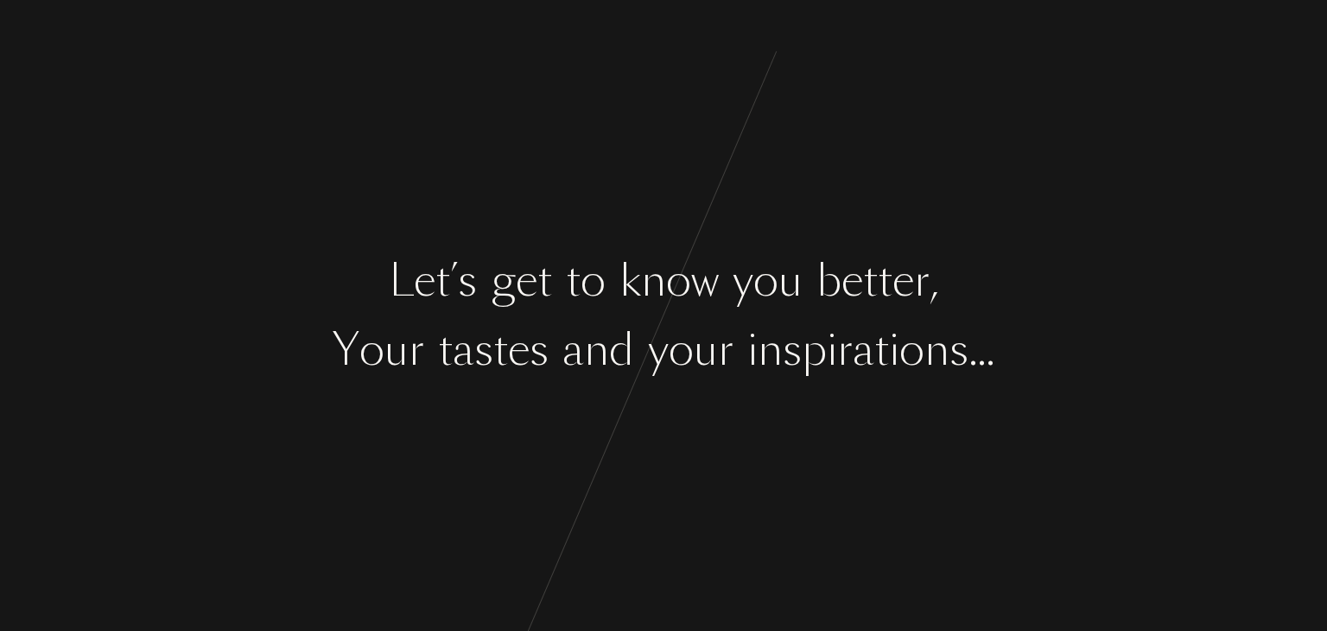
click at [822, 350] on div "p" at bounding box center [814, 350] width 25 height 65
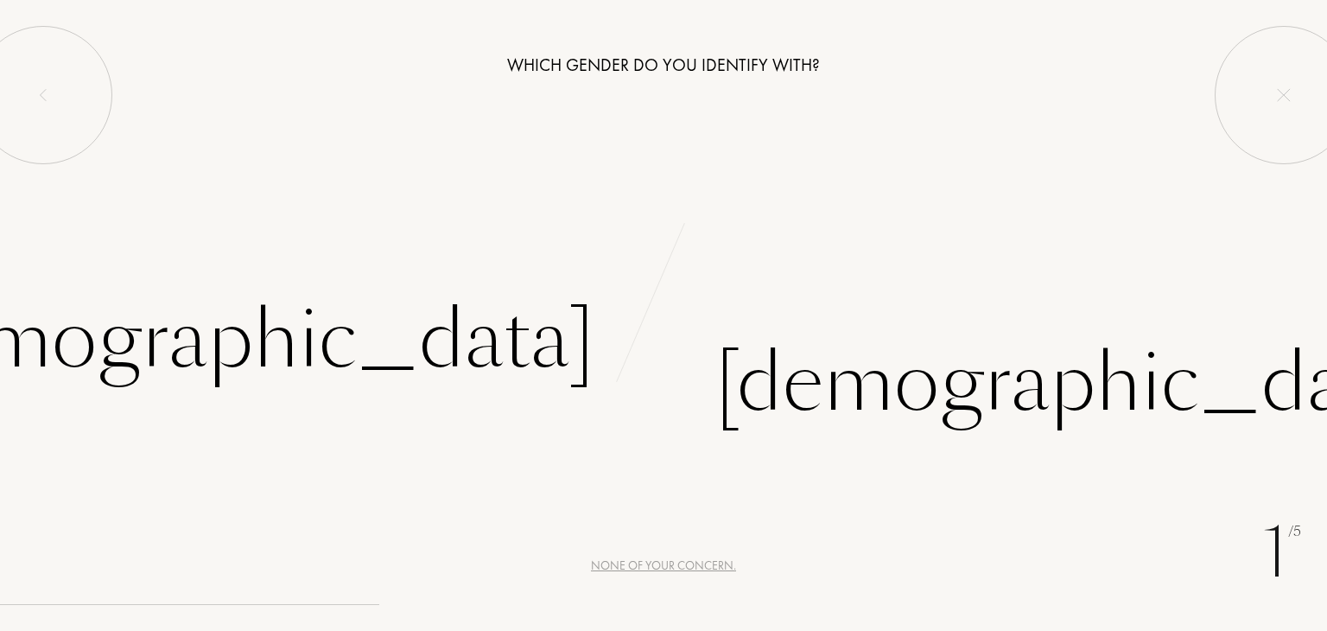
click at [667, 565] on div "None of your concern." at bounding box center [663, 565] width 145 height 18
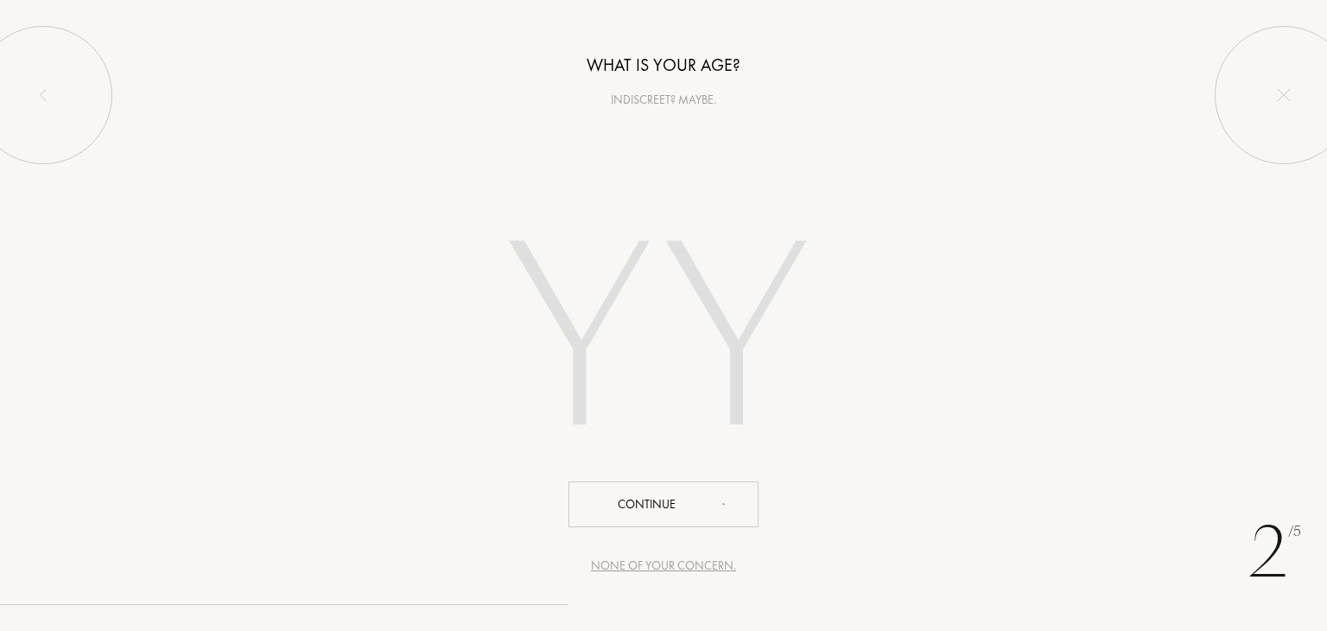
click at [660, 350] on input "number" at bounding box center [663, 344] width 492 height 350
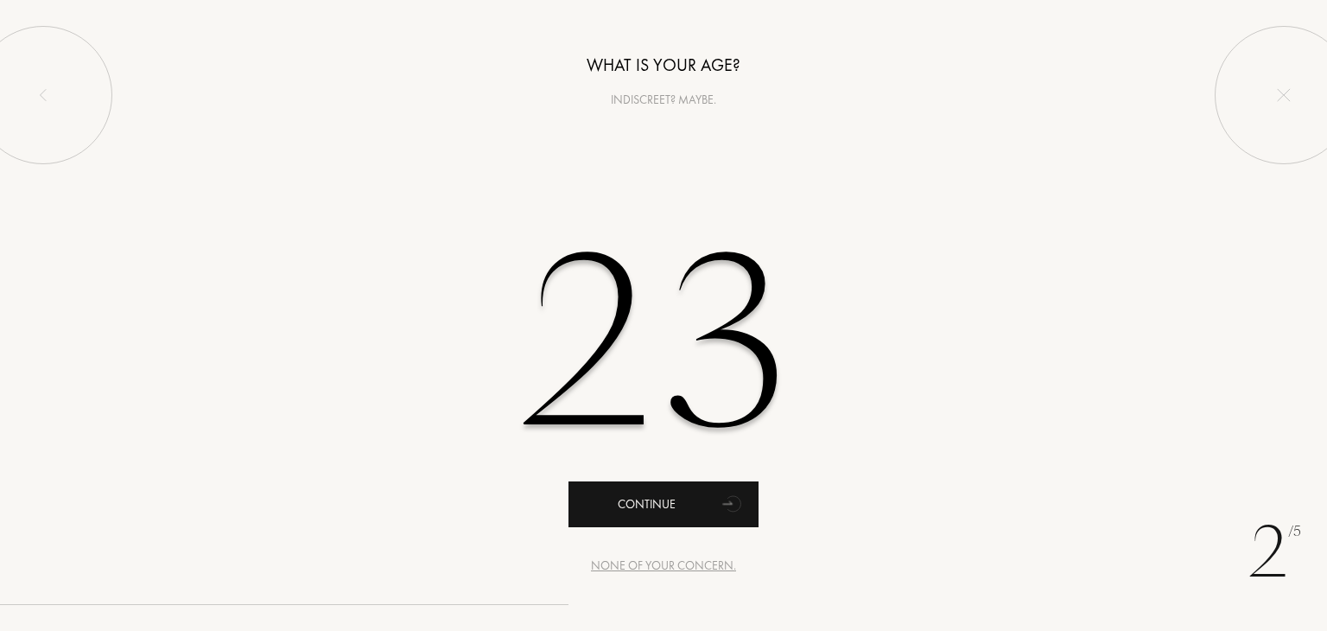
type input "23"
click at [653, 509] on div "Continue" at bounding box center [663, 504] width 190 height 46
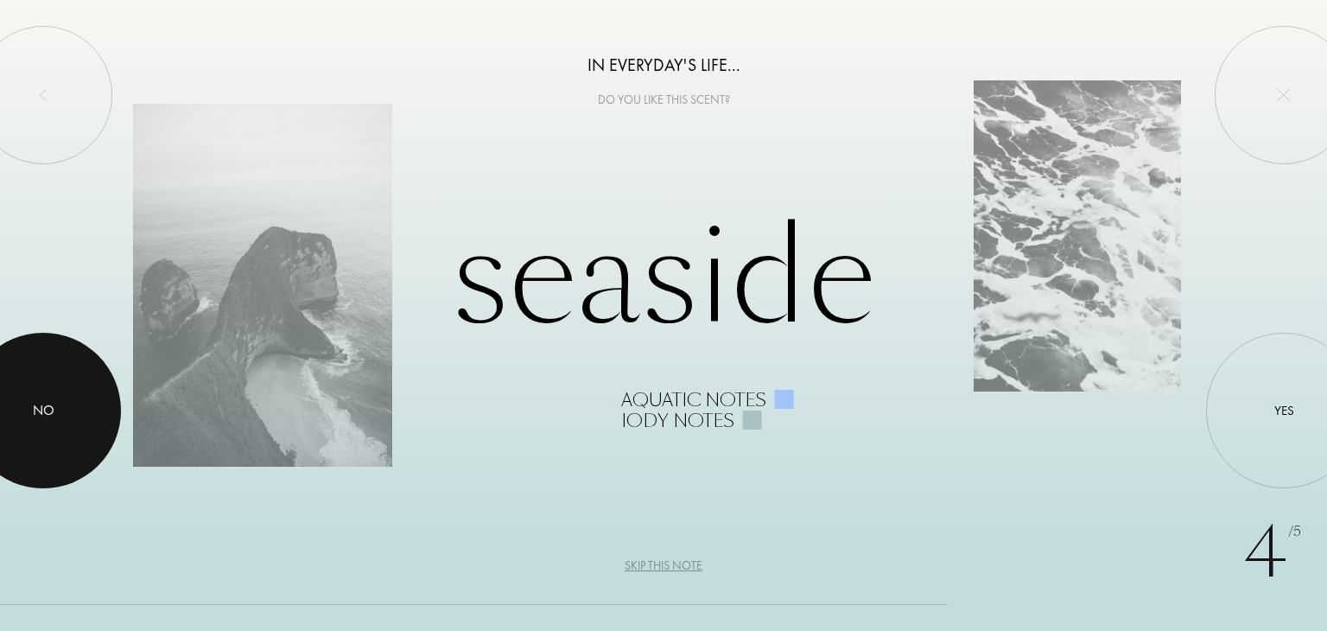
click at [17, 402] on div at bounding box center [42, 410] width 155 height 155
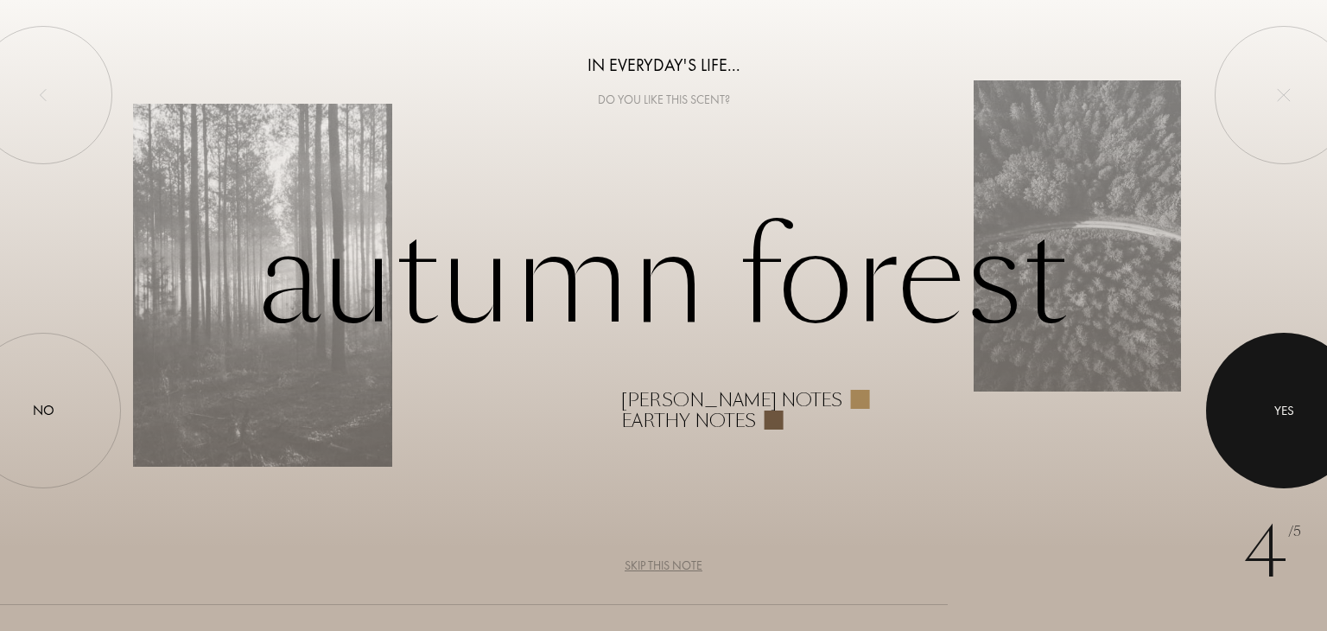
click at [1287, 379] on div at bounding box center [1283, 410] width 155 height 155
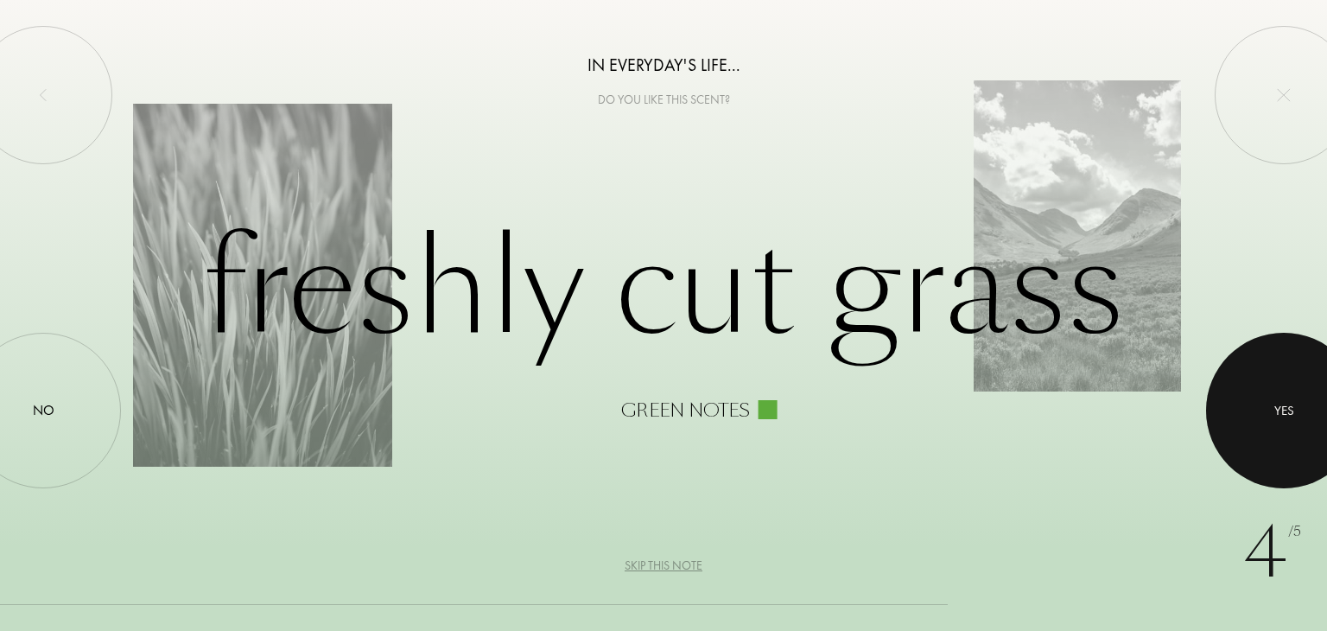
click at [1310, 374] on div at bounding box center [1283, 410] width 155 height 155
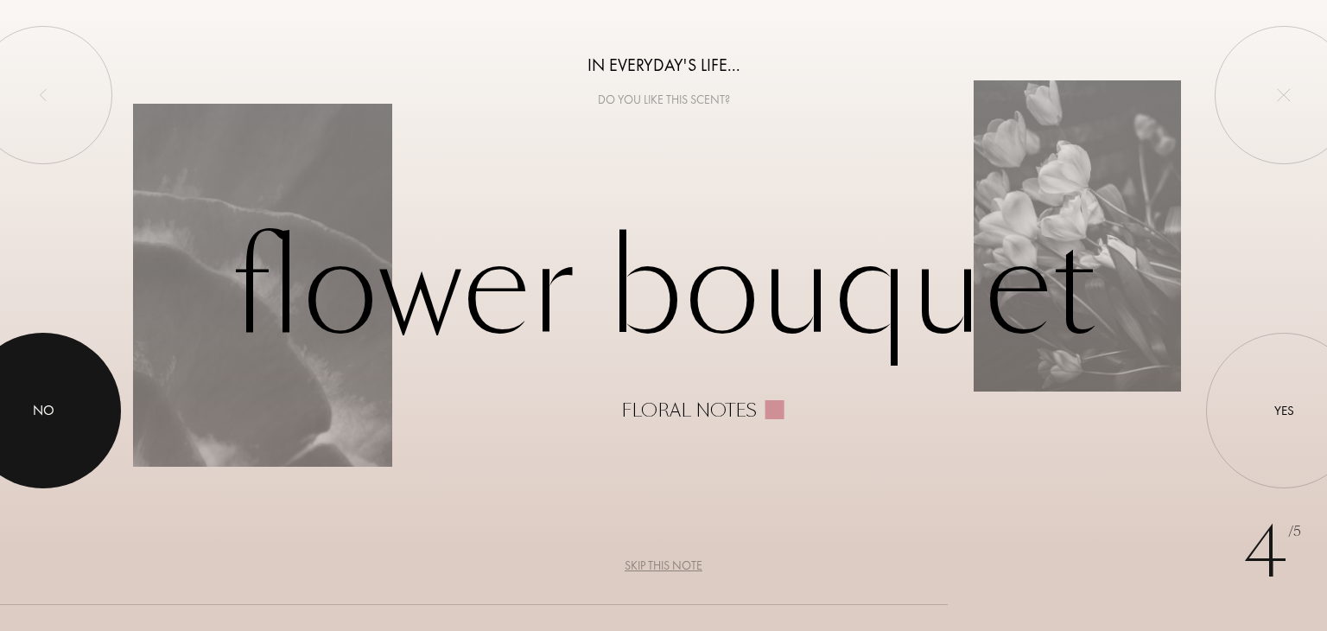
click at [66, 390] on div at bounding box center [42, 410] width 155 height 155
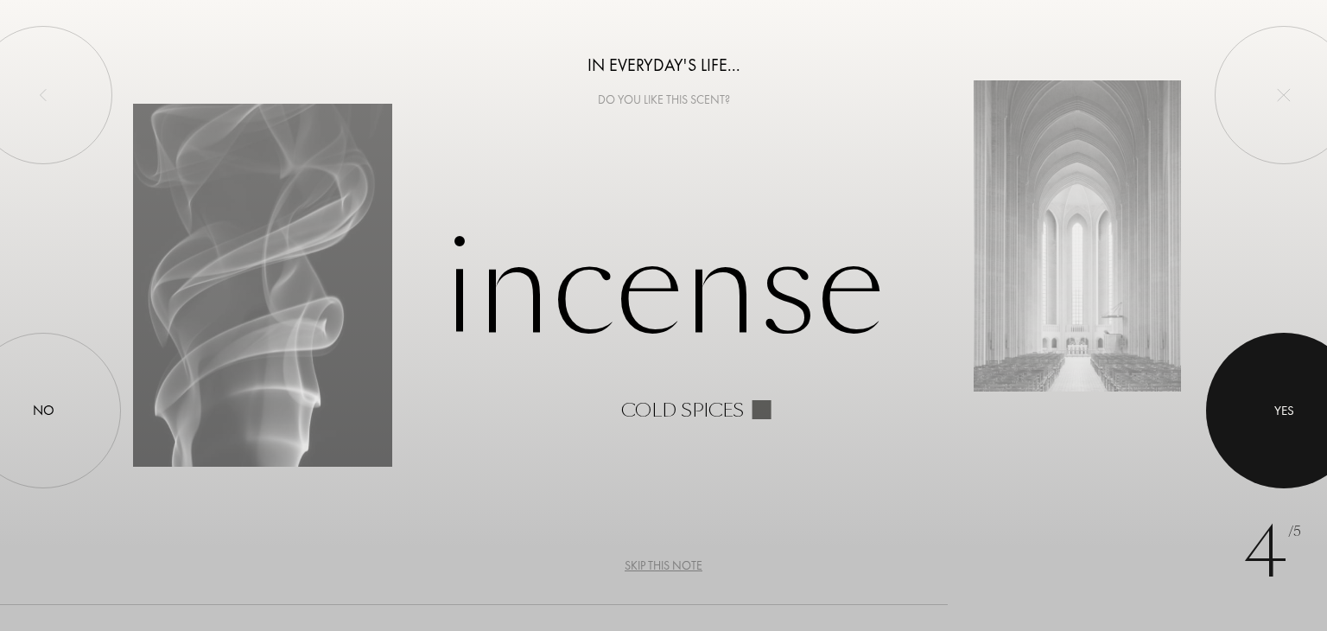
click at [1292, 415] on div "Yes" at bounding box center [1284, 410] width 20 height 20
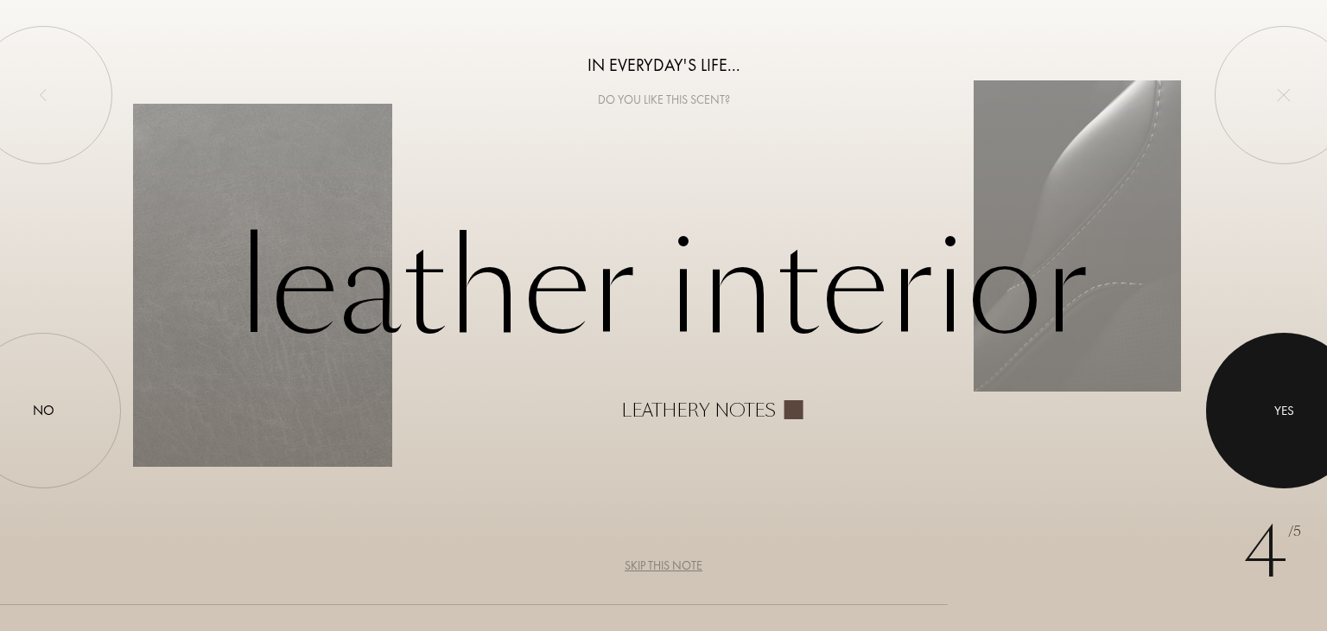
click at [1320, 390] on div at bounding box center [1283, 410] width 155 height 155
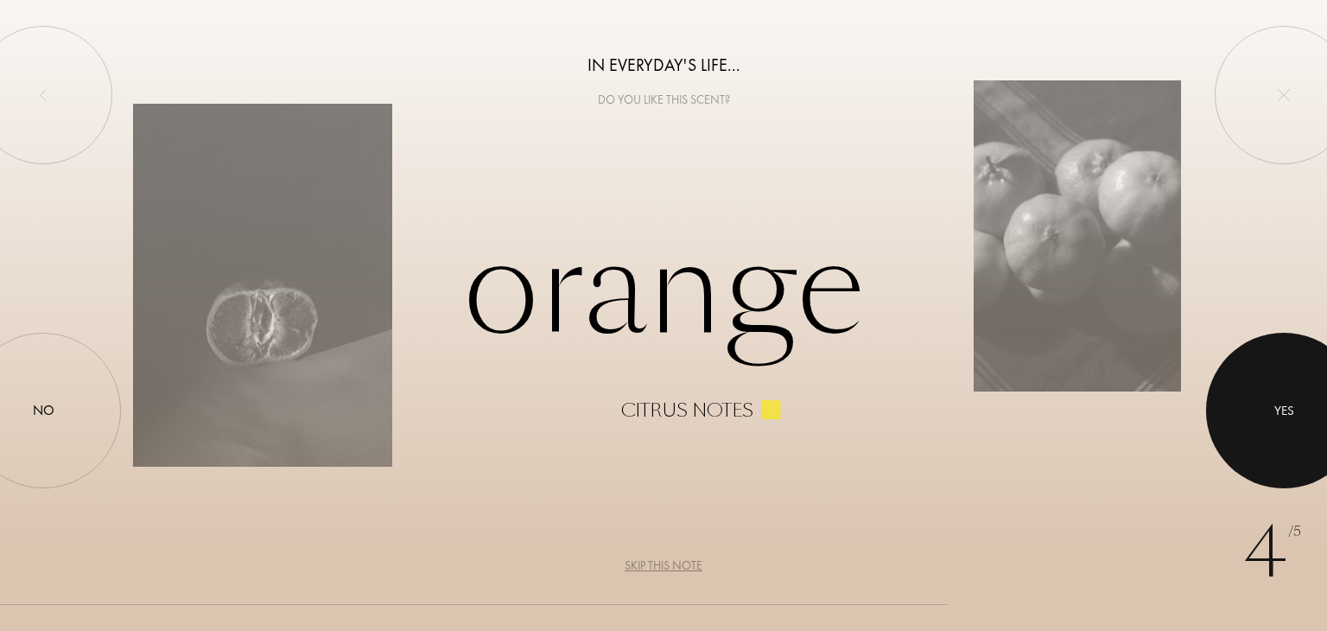
click at [1319, 412] on div at bounding box center [1283, 410] width 155 height 155
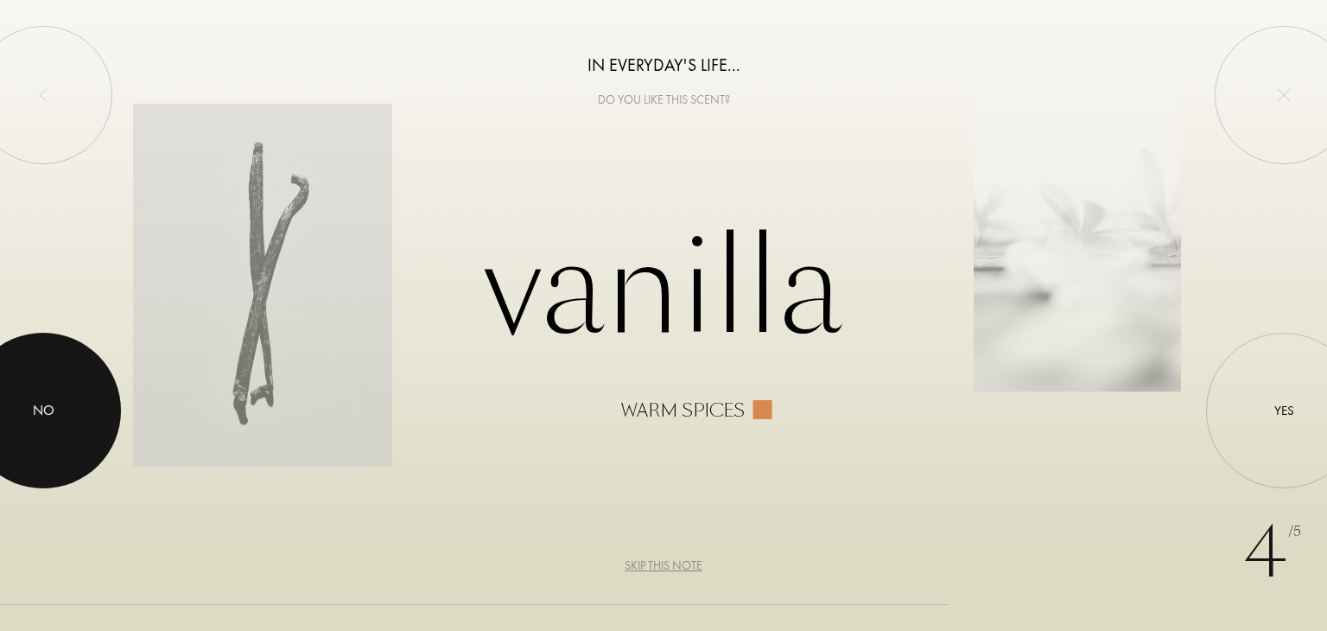
click at [78, 381] on div "No" at bounding box center [42, 410] width 155 height 155
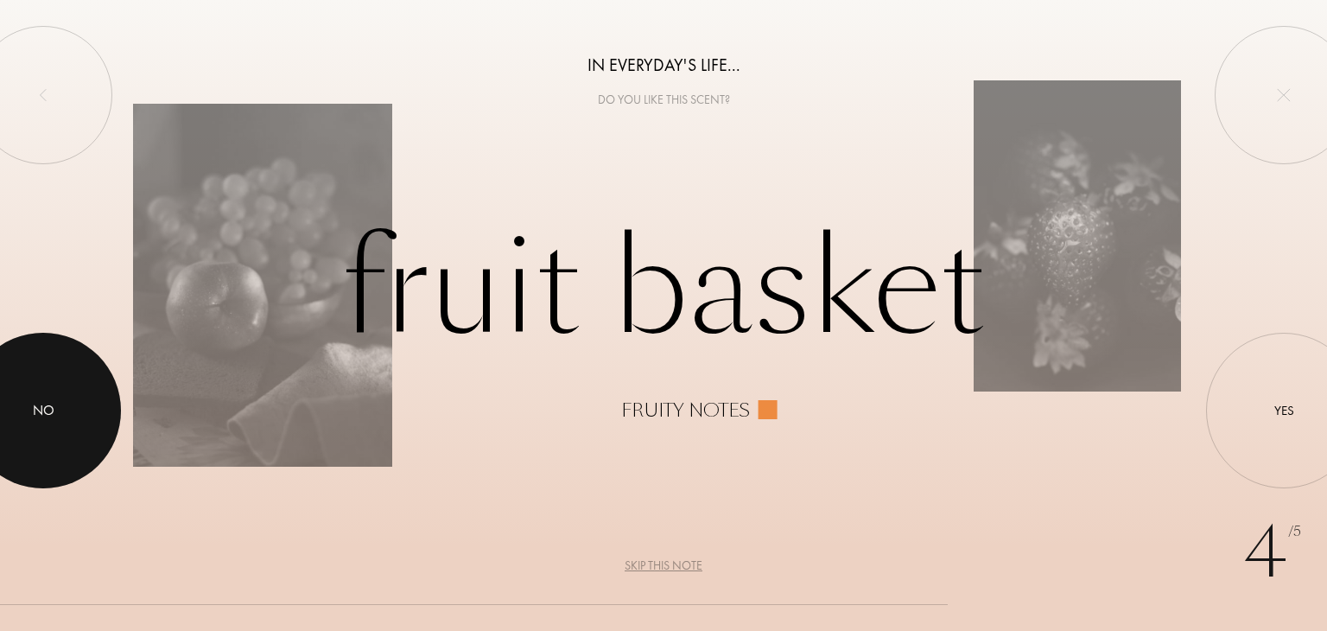
click at [7, 381] on div at bounding box center [42, 410] width 155 height 155
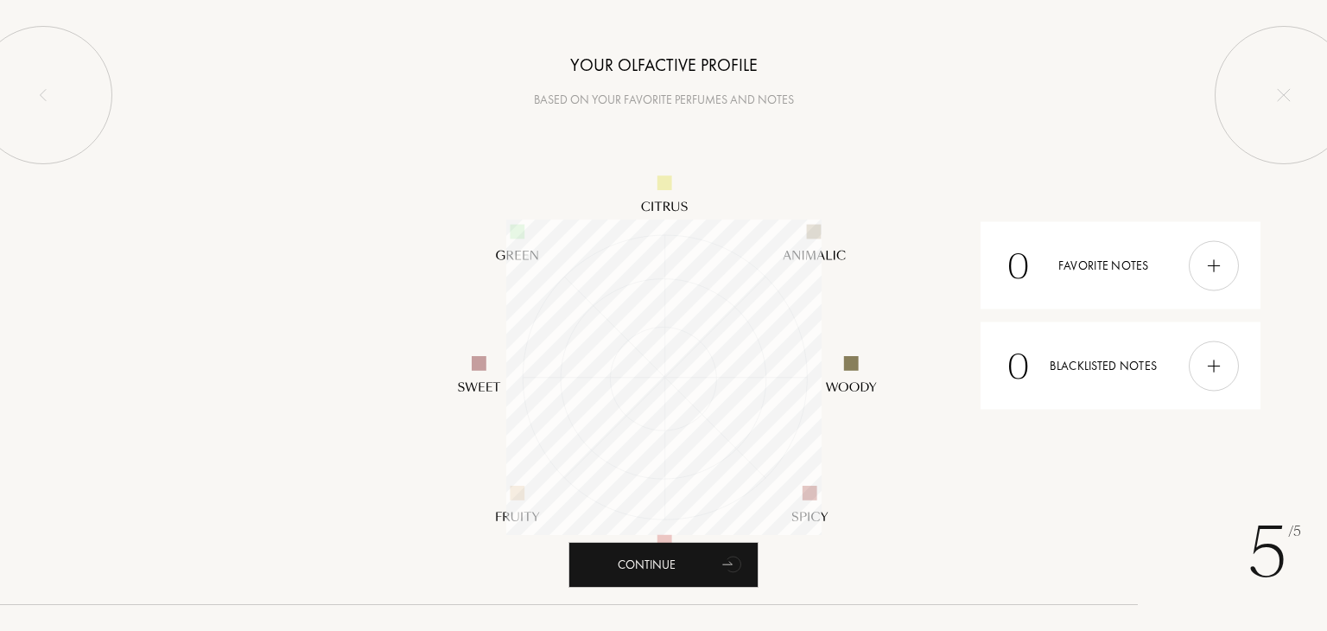
scroll to position [315, 315]
click at [1223, 269] on img at bounding box center [1213, 265] width 19 height 19
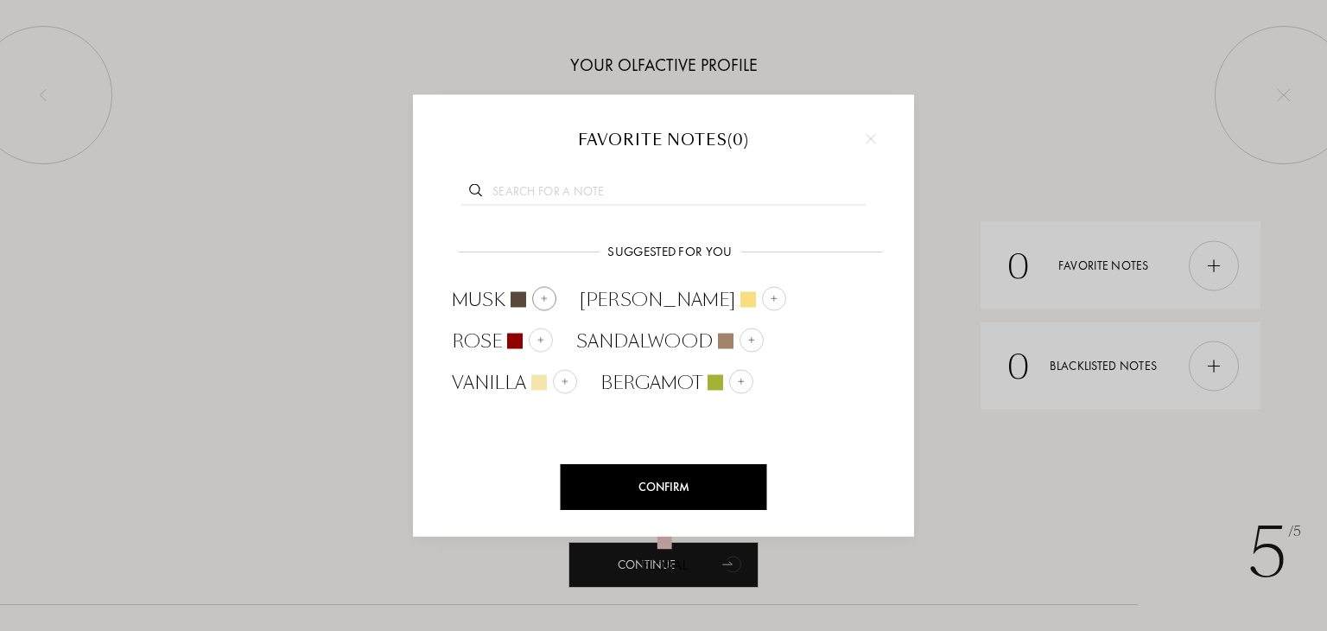
click at [543, 298] on img at bounding box center [544, 298] width 9 height 9
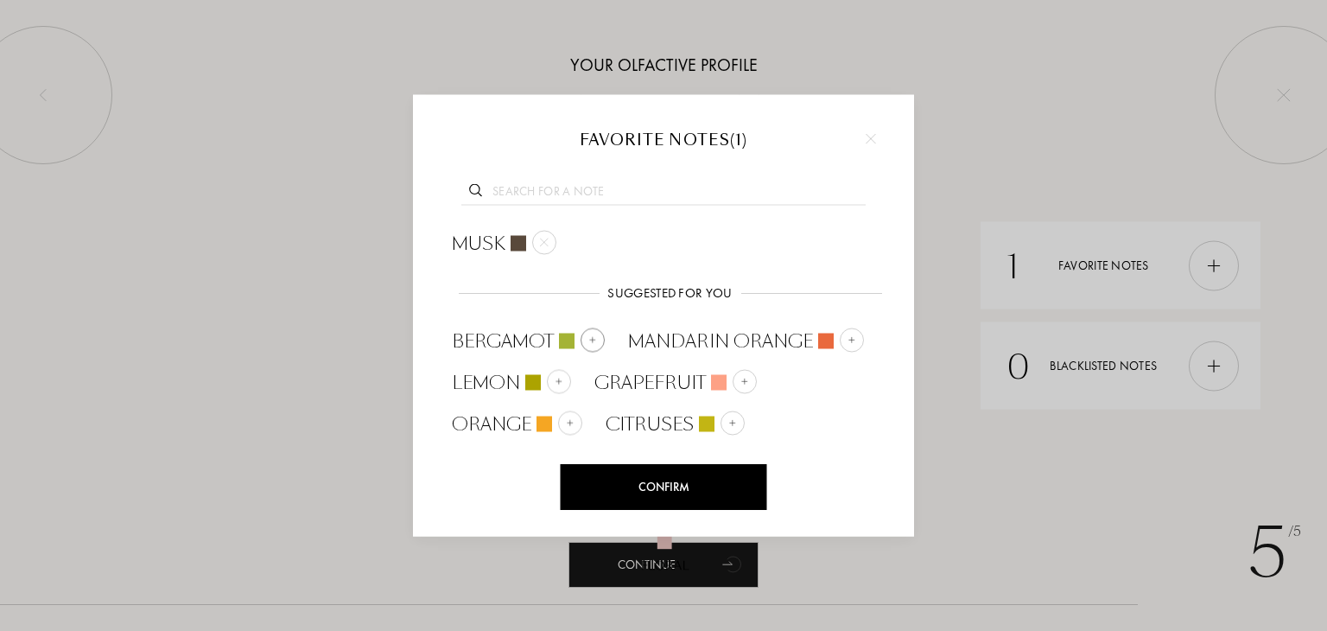
click at [600, 343] on div at bounding box center [593, 340] width 24 height 24
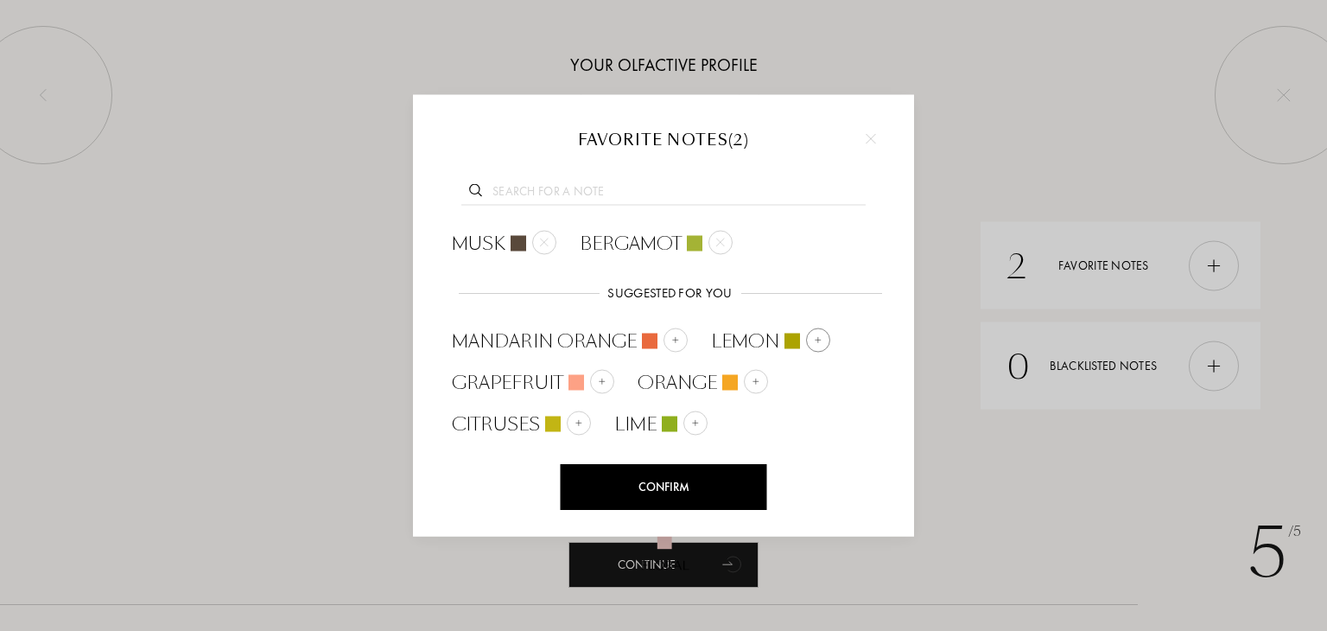
click at [814, 339] on img at bounding box center [818, 339] width 9 height 9
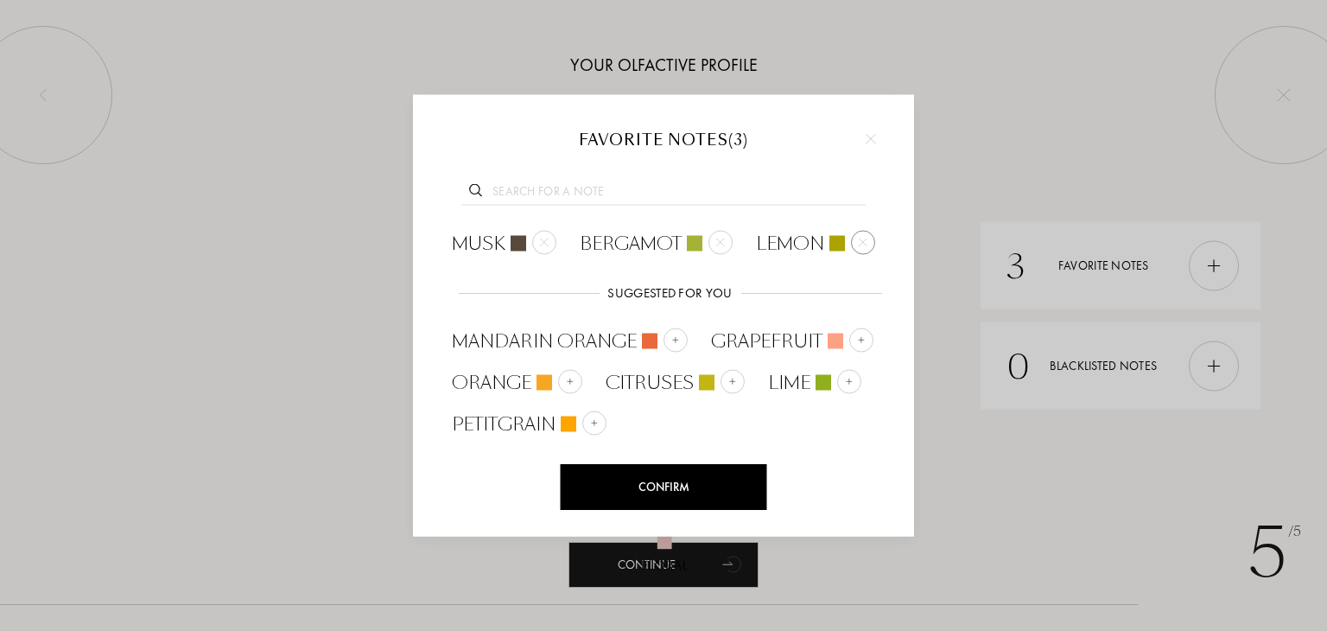
click at [860, 240] on img at bounding box center [863, 242] width 9 height 9
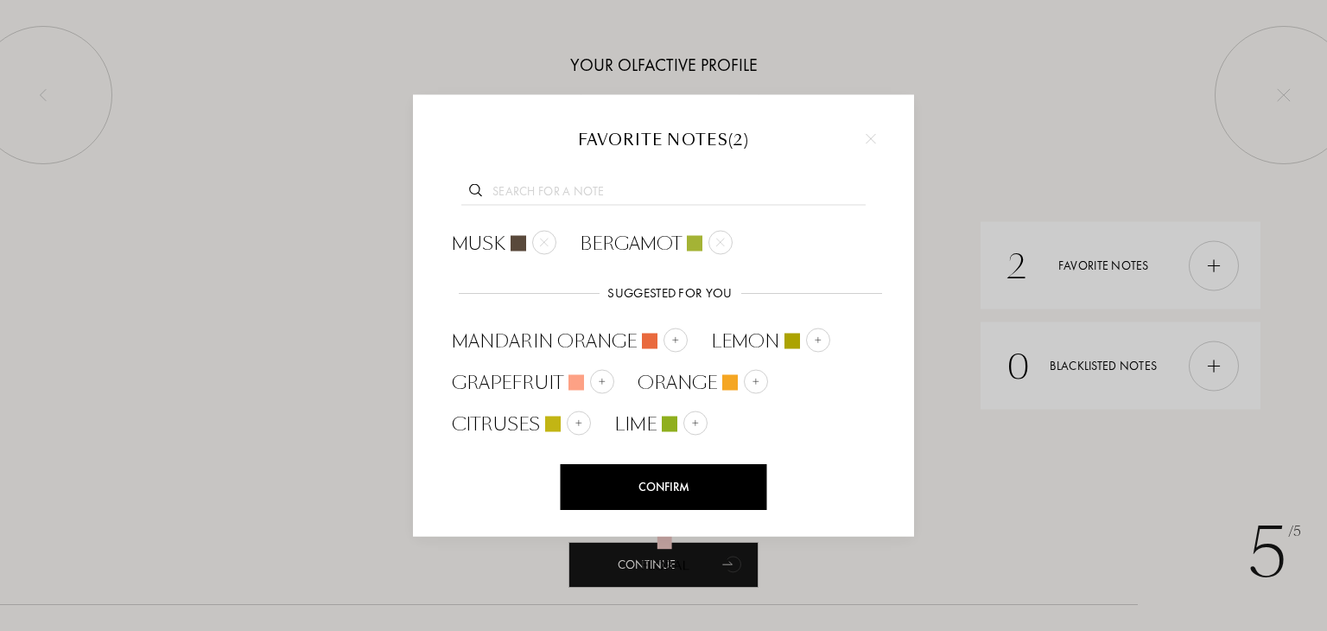
click at [659, 477] on div "Confirm" at bounding box center [664, 487] width 206 height 46
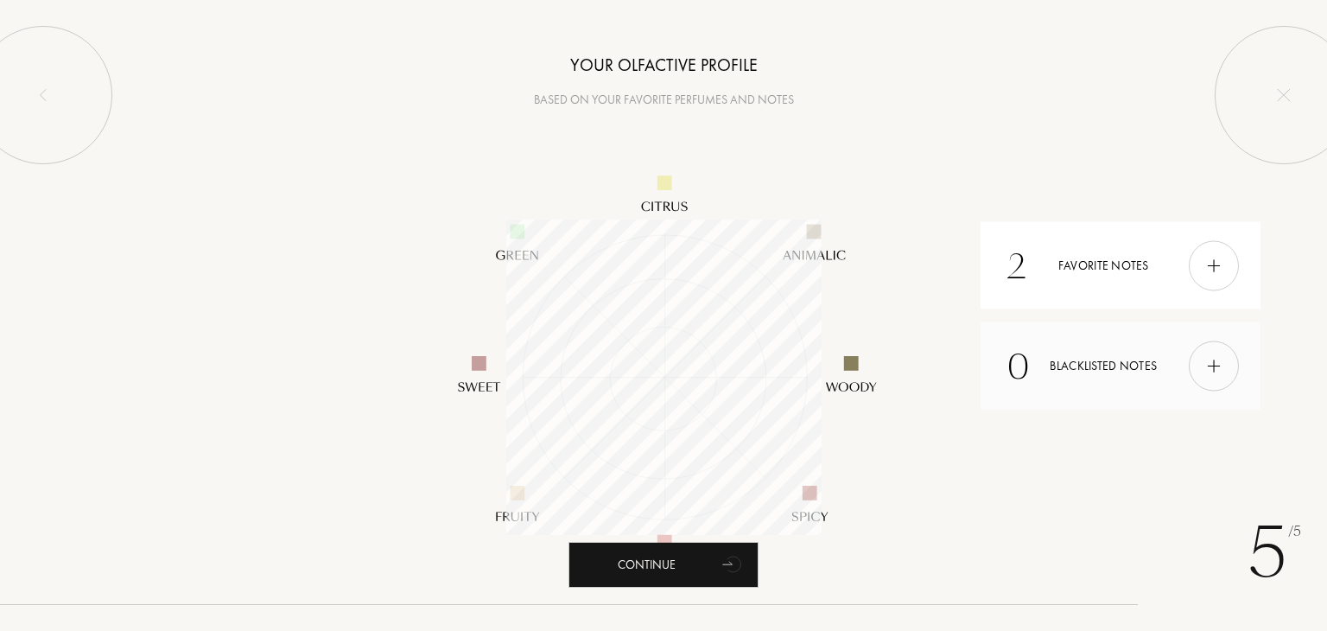
click at [1218, 374] on div at bounding box center [1214, 365] width 50 height 50
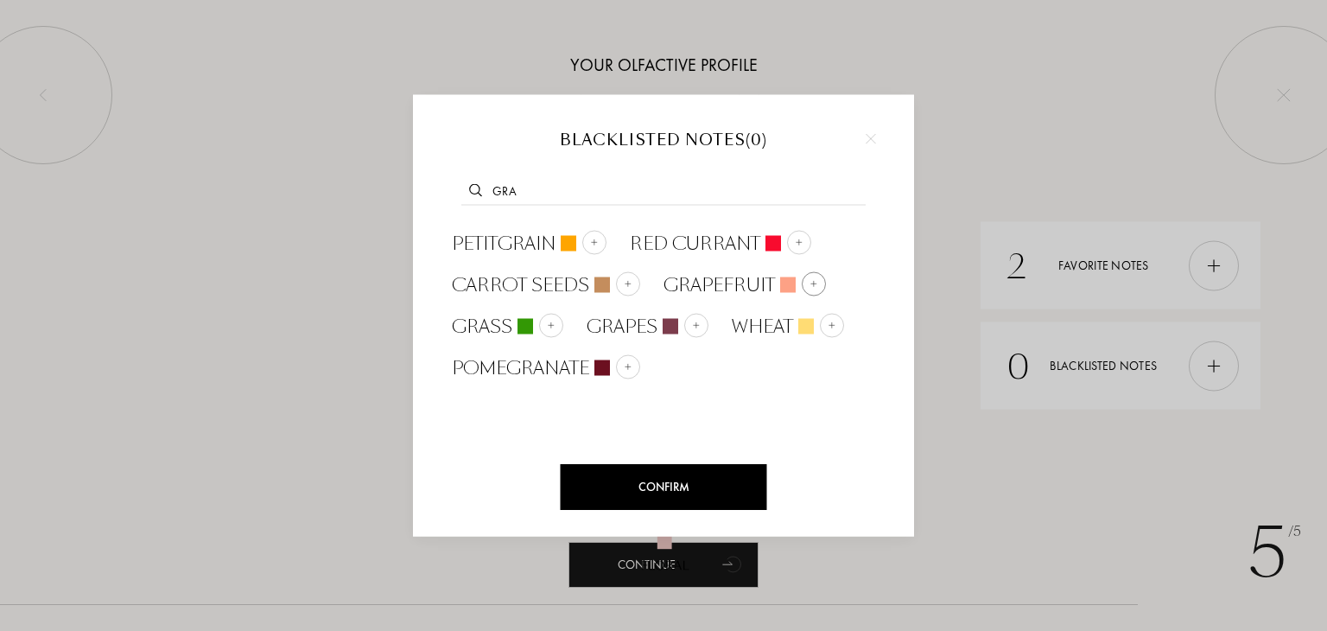
type input "gra"
click at [812, 282] on img at bounding box center [813, 283] width 9 height 9
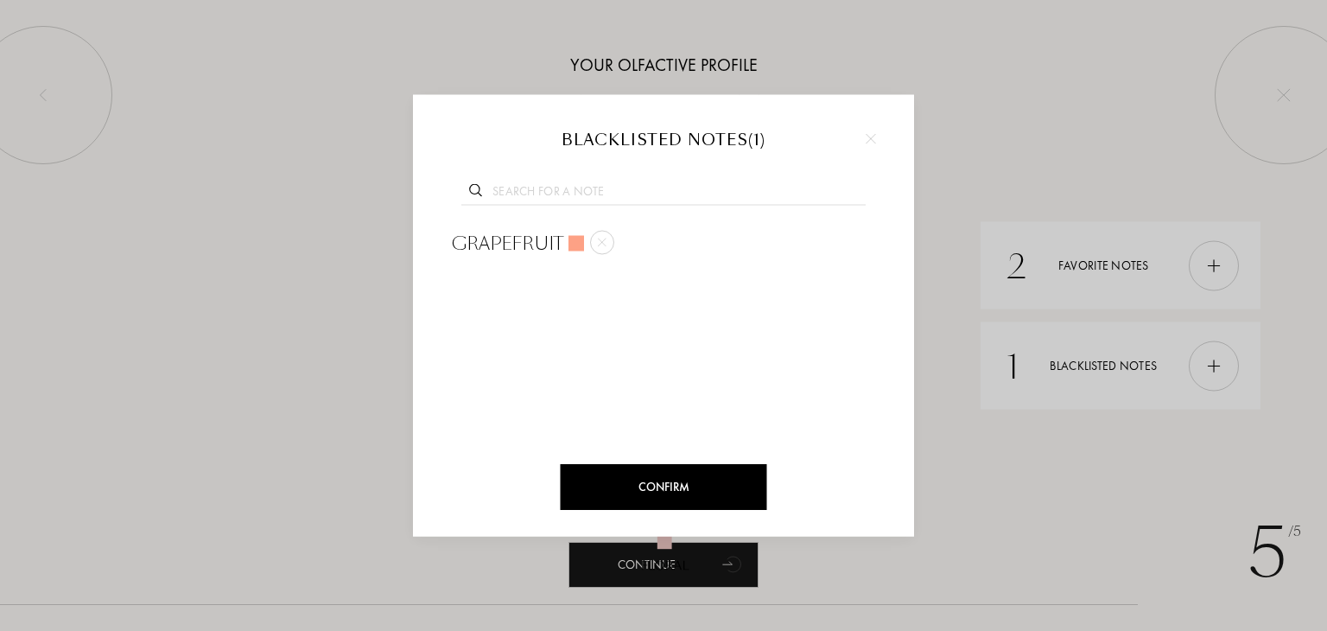
click at [705, 189] on input "text" at bounding box center [663, 192] width 404 height 23
click at [707, 472] on div "Confirm" at bounding box center [664, 487] width 206 height 46
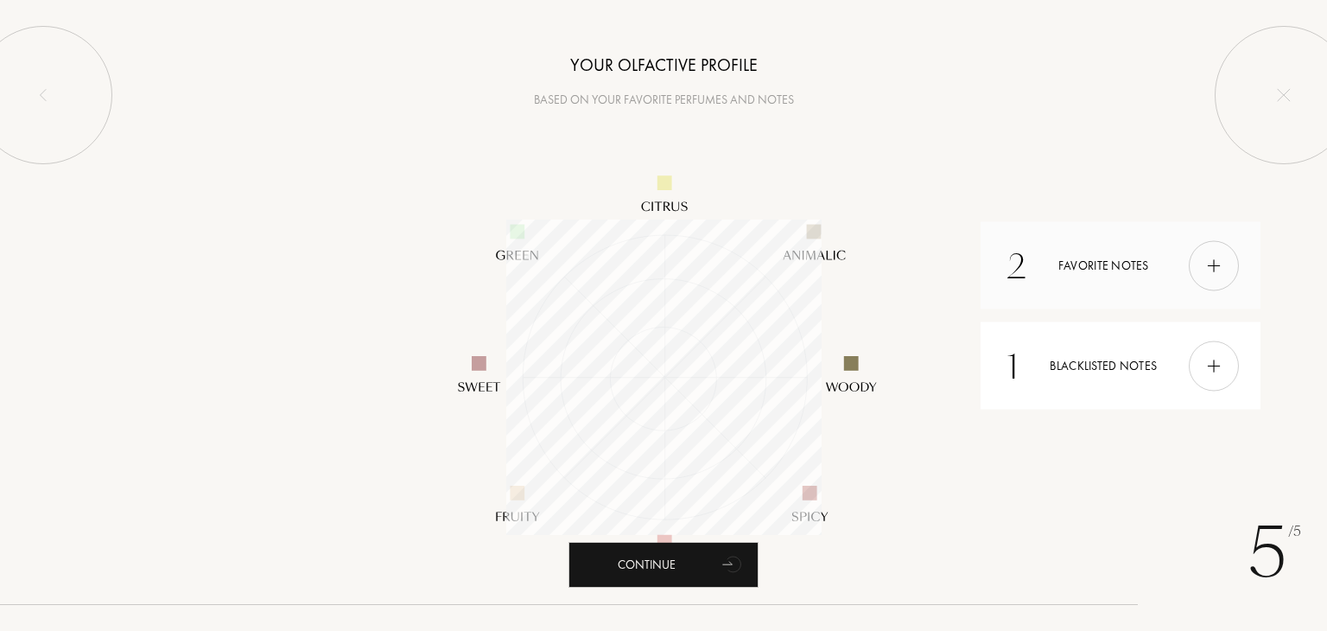
click at [1220, 270] on img at bounding box center [1213, 265] width 19 height 19
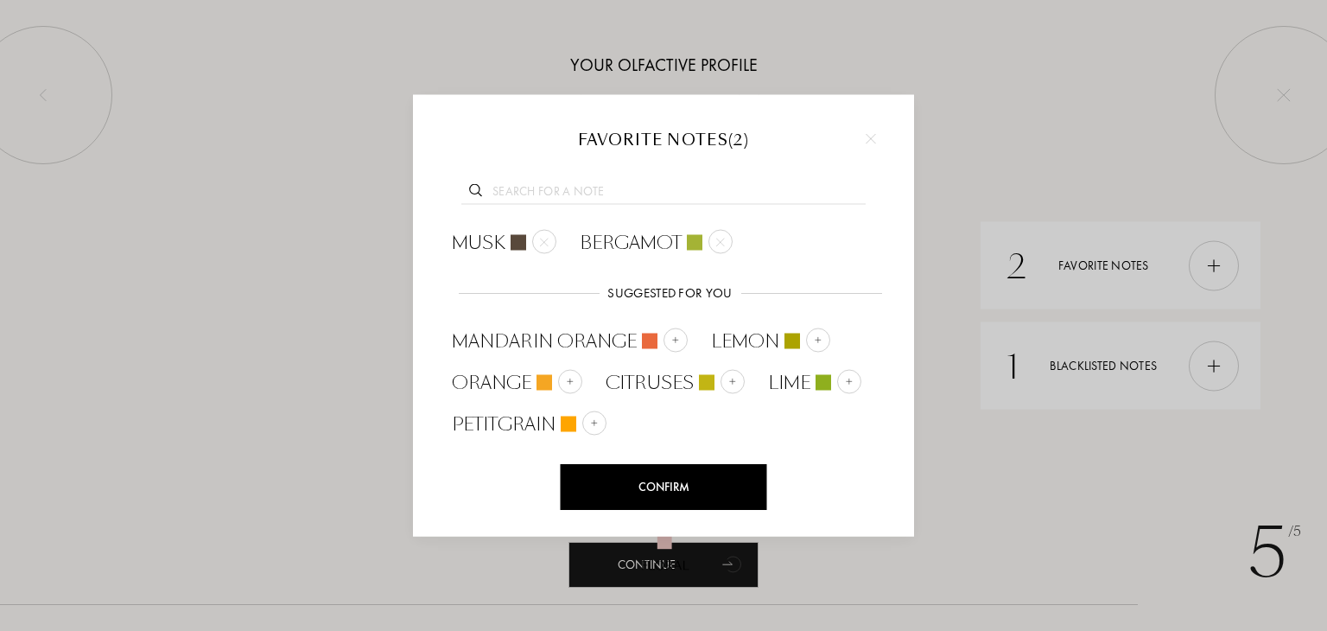
click at [691, 484] on div "Confirm" at bounding box center [664, 487] width 206 height 46
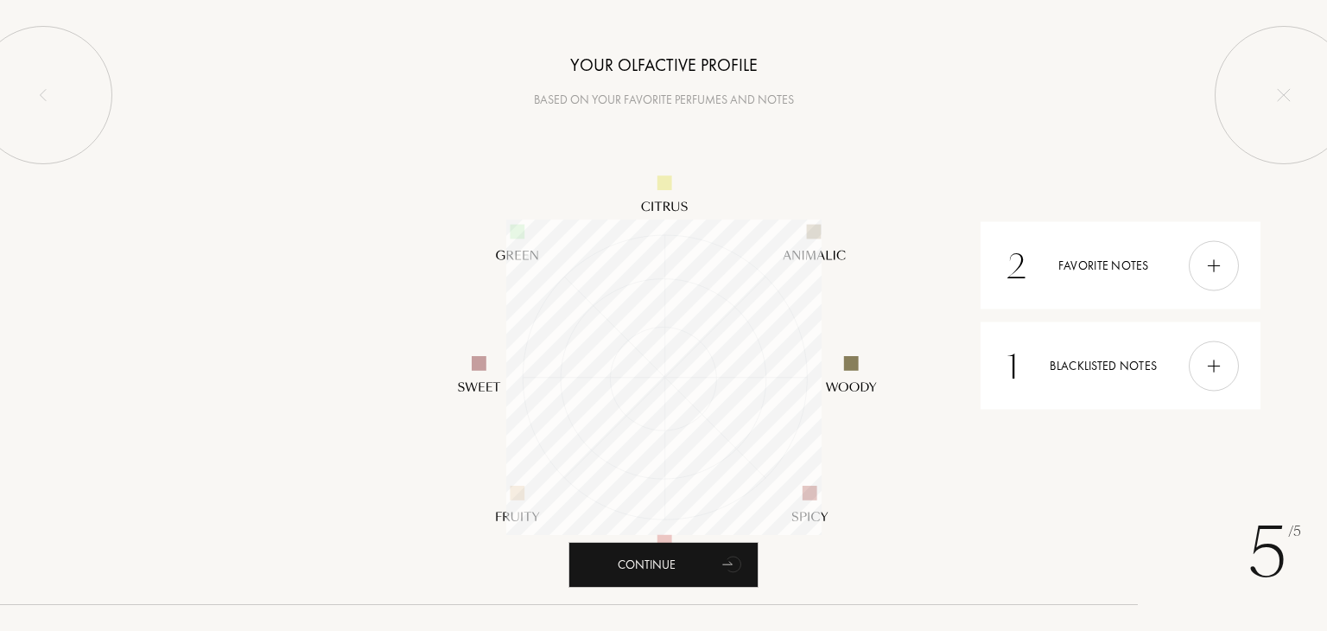
drag, startPoint x: 845, startPoint y: 472, endPoint x: 885, endPoint y: 398, distance: 83.5
click at [885, 398] on div at bounding box center [664, 377] width 536 height 536
click at [673, 568] on div "Continue" at bounding box center [663, 565] width 190 height 46
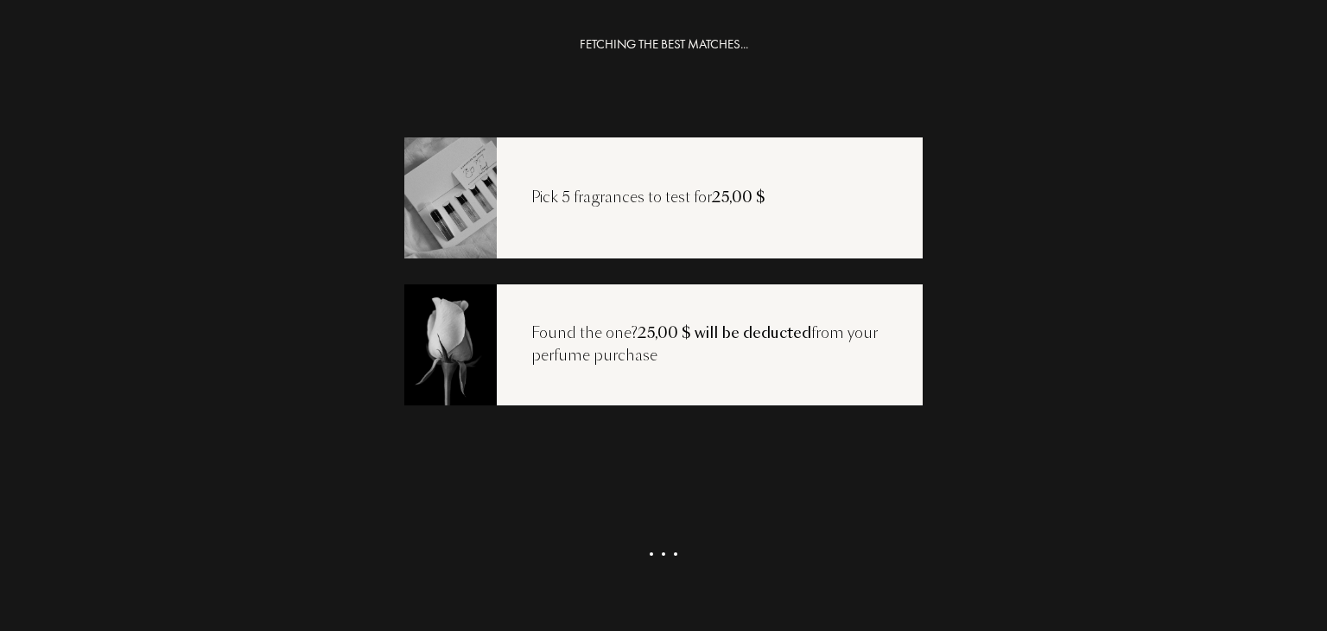
scroll to position [35, 0]
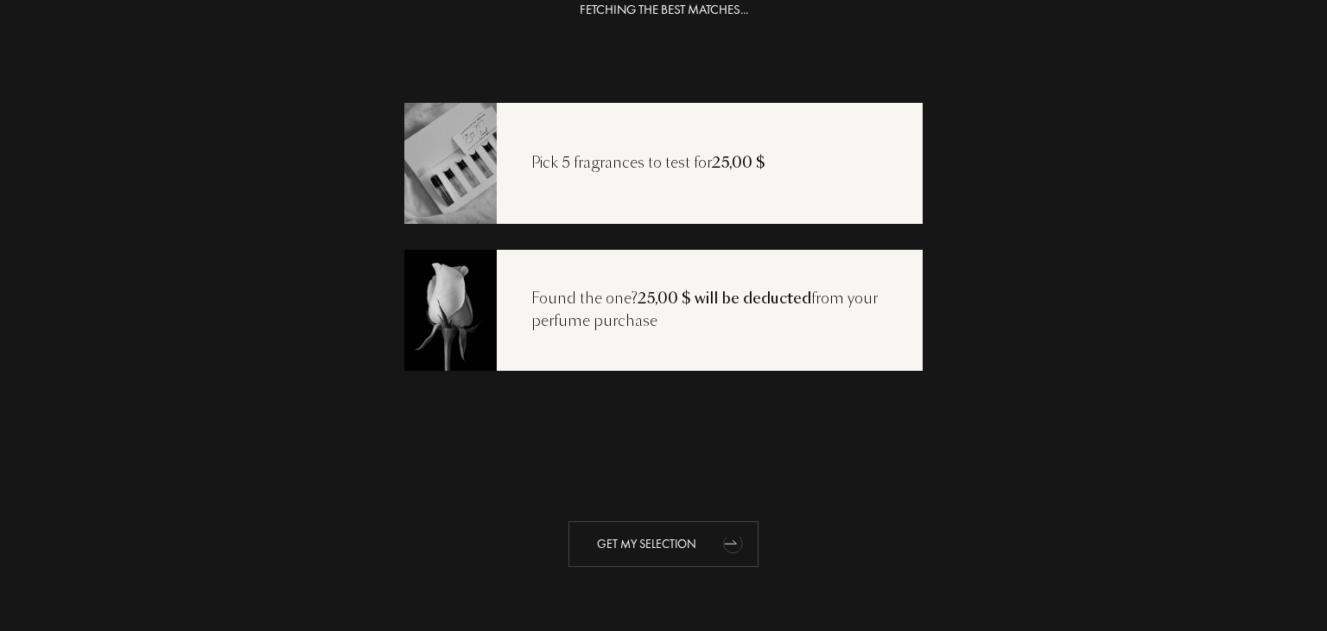
click at [646, 534] on div "Get my selection" at bounding box center [663, 544] width 190 height 46
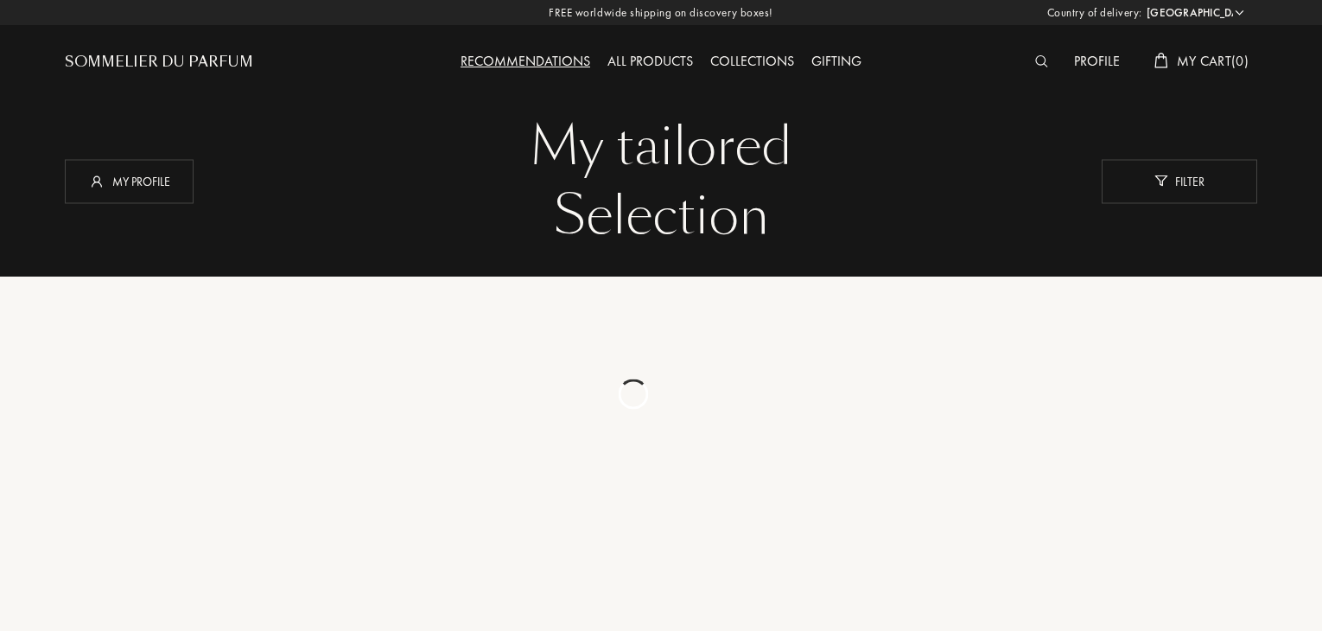
select select "US"
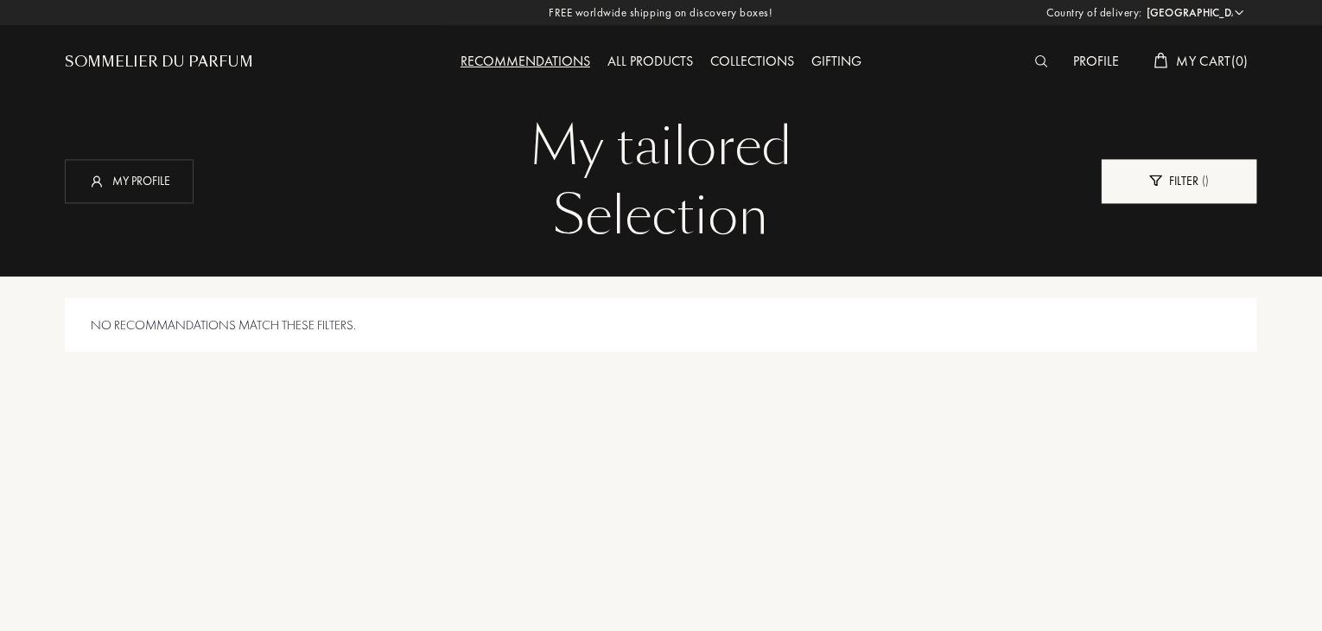
click at [1168, 184] on div "Filter ( )" at bounding box center [1178, 181] width 155 height 44
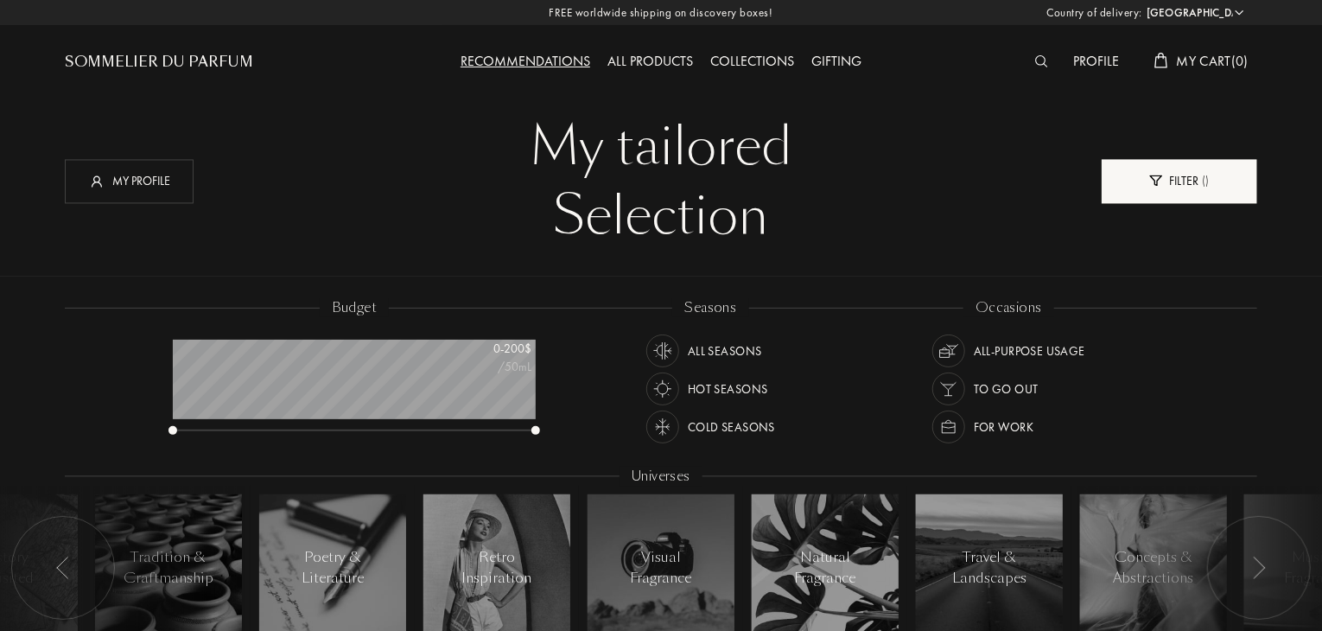
scroll to position [86, 363]
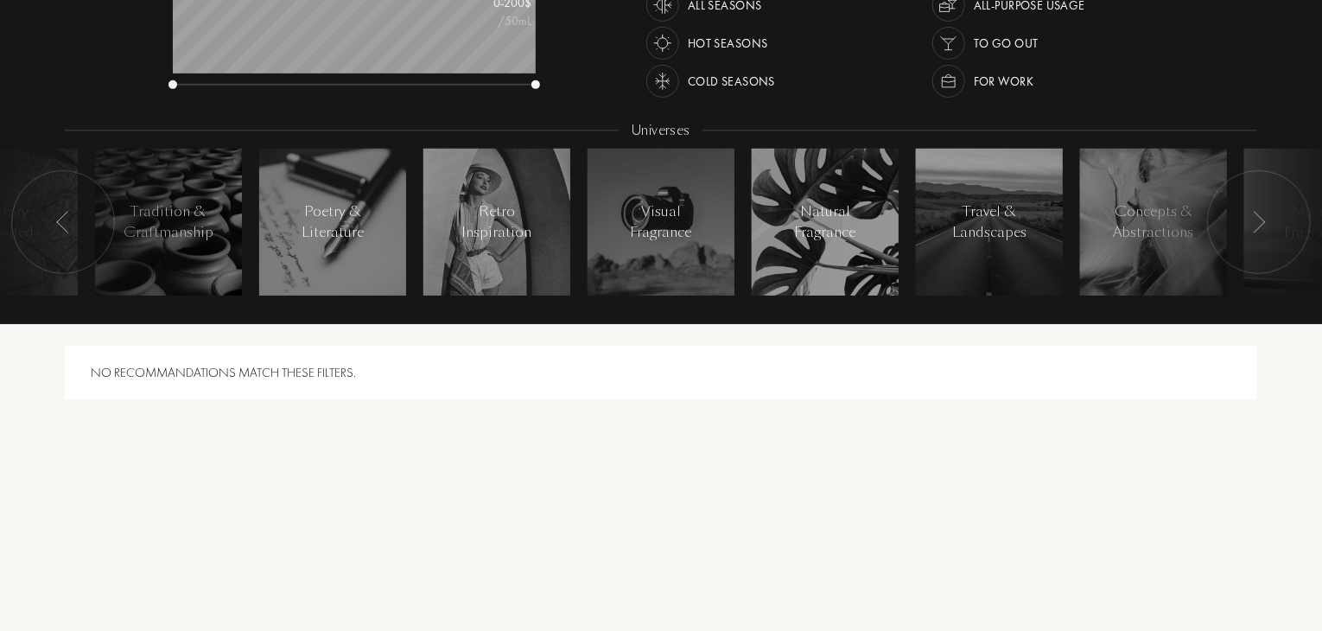
click at [826, 458] on div "No recommandations match these filters." at bounding box center [661, 540] width 1192 height 432
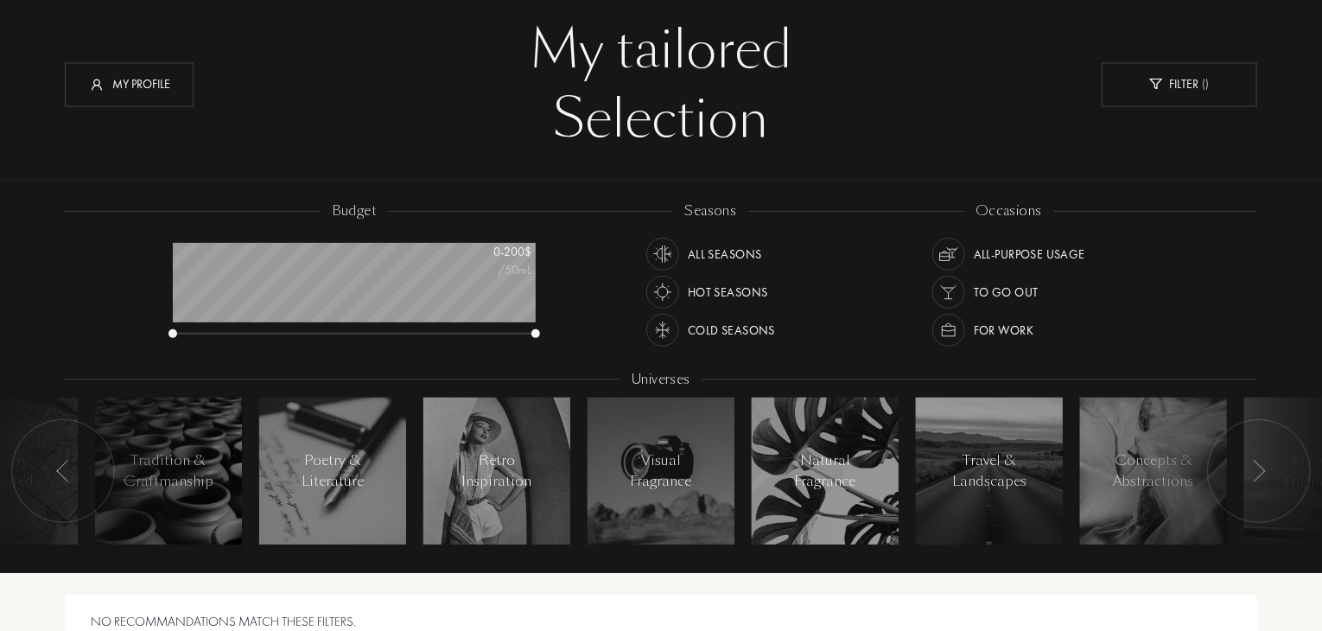
scroll to position [0, 0]
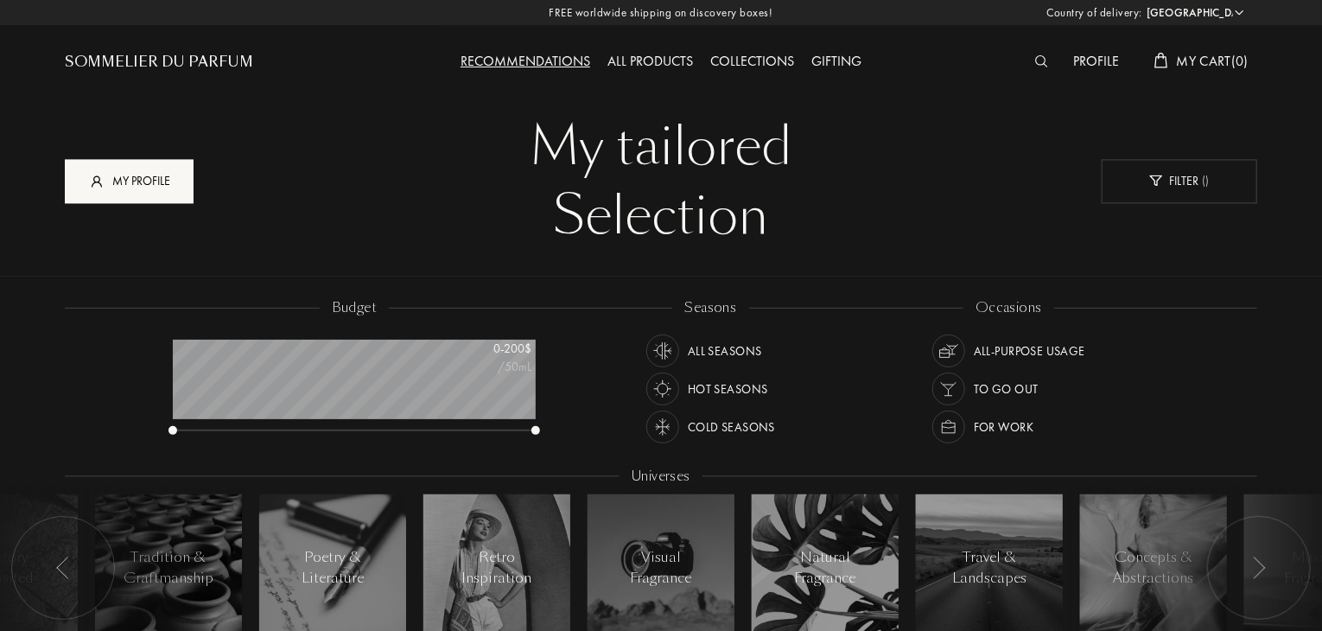
click at [159, 178] on div "My profile" at bounding box center [129, 181] width 129 height 44
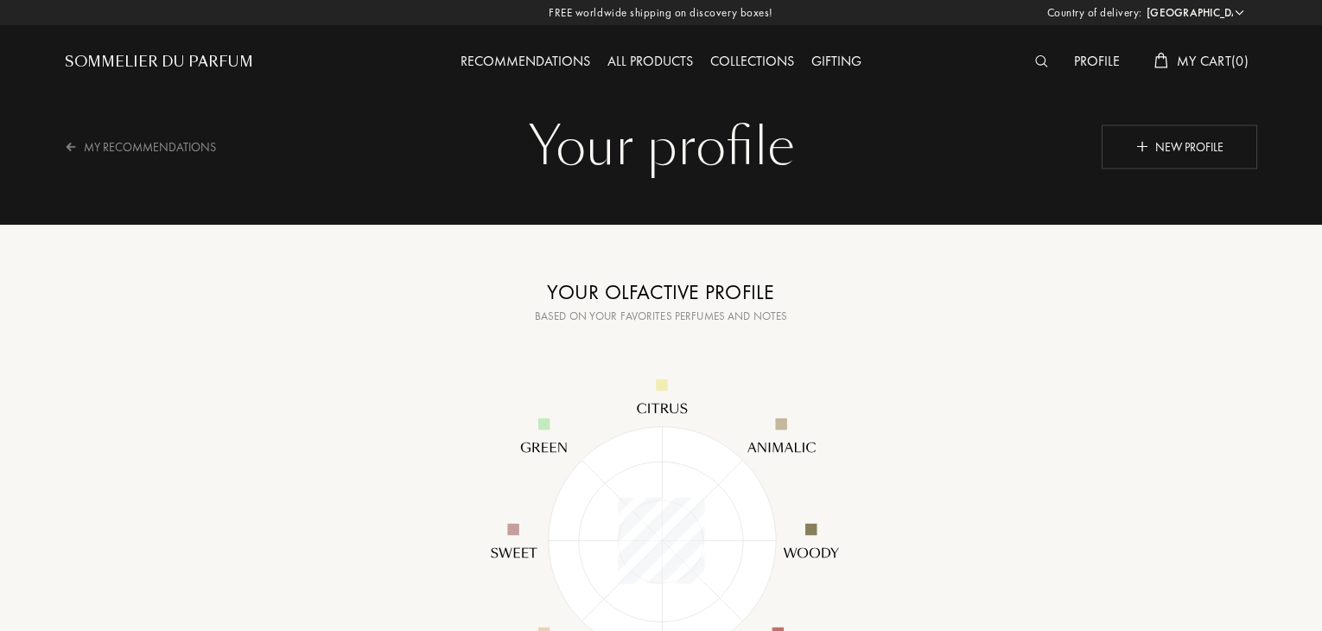
select select "US"
